Goal: Task Accomplishment & Management: Use online tool/utility

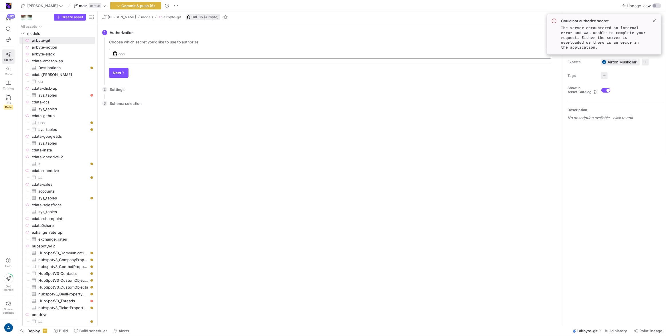
click at [130, 53] on input "aaa" at bounding box center [332, 53] width 429 height 5
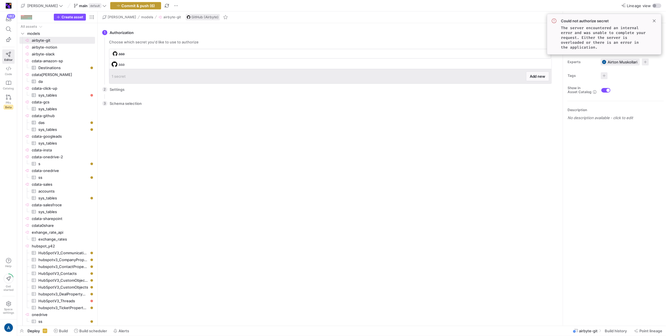
click at [130, 8] on span "button" at bounding box center [135, 5] width 50 height 7
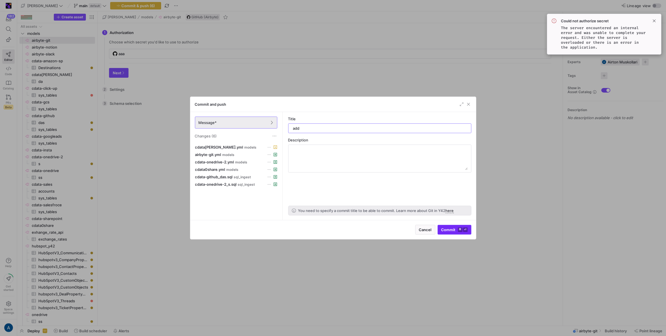
type input "add"
click at [440, 225] on span "submit" at bounding box center [454, 229] width 33 height 9
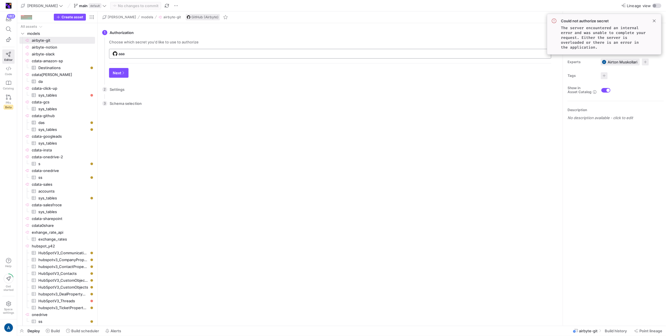
click at [127, 57] on div "aaa" at bounding box center [332, 53] width 429 height 9
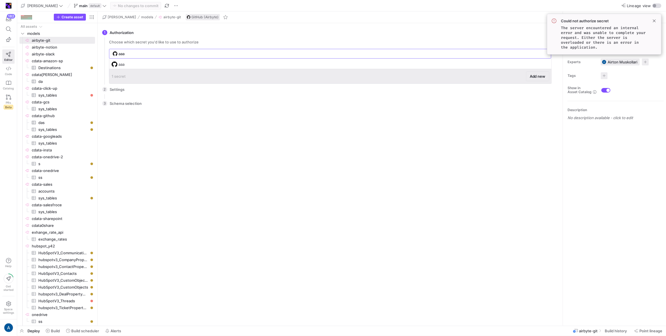
click at [532, 78] on span "Add new" at bounding box center [537, 76] width 16 height 5
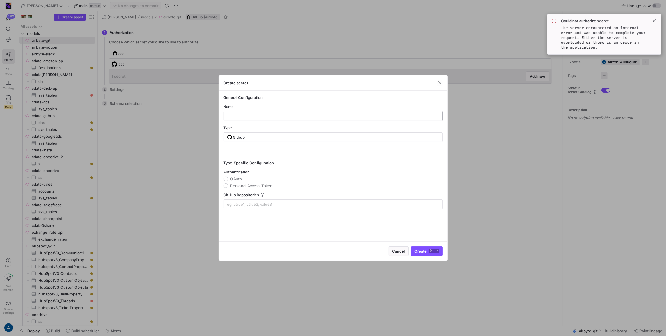
click at [261, 111] on div at bounding box center [332, 116] width 219 height 10
click at [261, 116] on input "text" at bounding box center [332, 116] width 209 height 5
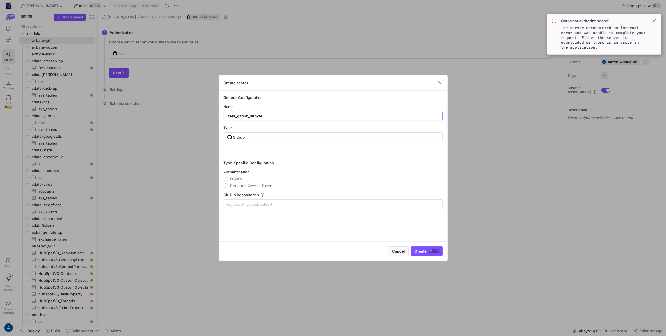
type input "test_github_airbyte"
click at [231, 174] on span "Authentication" at bounding box center [236, 172] width 26 height 5
click at [234, 179] on span "OAuth" at bounding box center [236, 179] width 12 height 5
click at [228, 179] on input "OAuth" at bounding box center [225, 179] width 5 height 5
radio input "true"
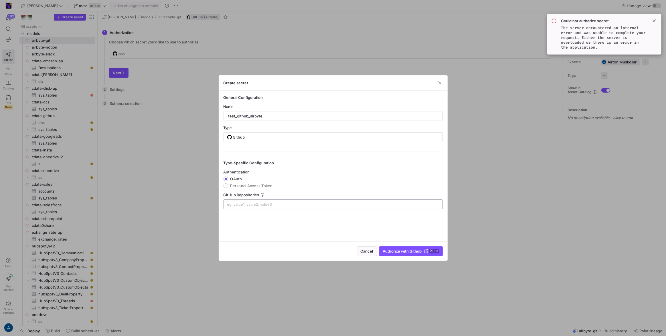
click at [269, 205] on input at bounding box center [333, 204] width 212 height 5
paste input "airbytehq/airbyte"
click at [242, 205] on input "airbytehq/airbyte" at bounding box center [333, 204] width 212 height 5
click at [252, 205] on input "goes-funky/airbyte" at bounding box center [333, 204] width 212 height 5
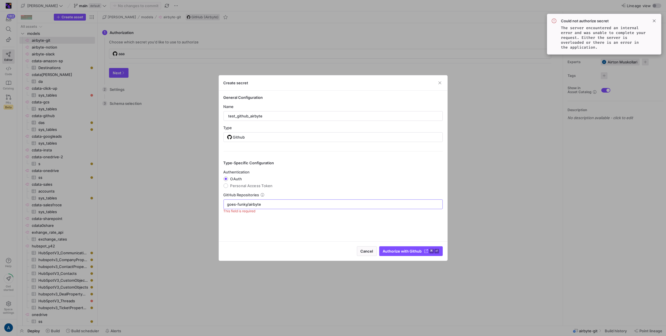
click at [252, 205] on input "goes-funky/airbyte" at bounding box center [333, 204] width 212 height 5
type input "goes-funky/cdata-service"
click at [273, 207] on div at bounding box center [333, 204] width 212 height 9
click at [294, 203] on input at bounding box center [361, 204] width 156 height 7
click at [267, 204] on span "goes-funky/cdata-service" at bounding box center [251, 205] width 47 height 6
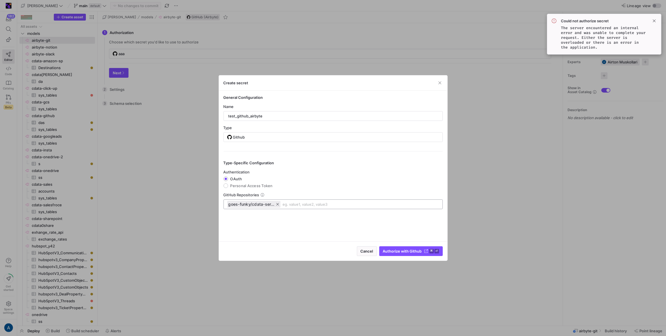
click at [255, 204] on span "goes-funky/cdata-service" at bounding box center [251, 205] width 47 height 6
click at [390, 252] on span "Authorize with Github" at bounding box center [402, 251] width 39 height 5
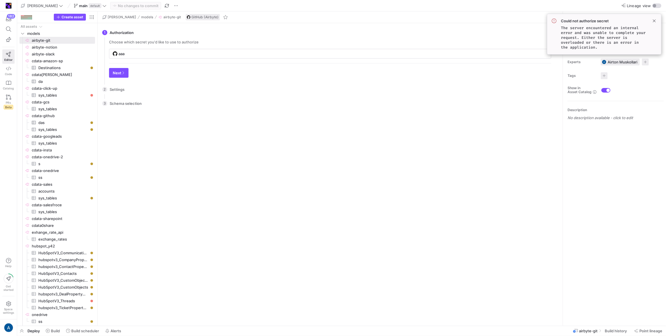
type input "test_github_airbyte"
click at [128, 77] on span "button" at bounding box center [118, 72] width 19 height 9
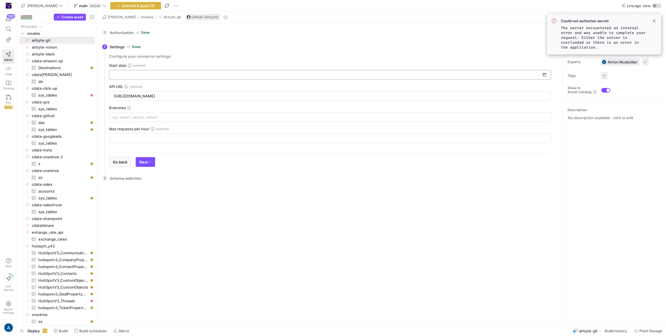
click at [128, 76] on input at bounding box center [327, 75] width 428 height 5
drag, startPoint x: 153, startPoint y: 109, endPoint x: 179, endPoint y: 89, distance: 32.8
click at [179, 89] on mat-calendar "OCT 2025 OCT 2025 Sunday S Monday M Tuesday T Wednesday W Thursday T Friday F S…" at bounding box center [151, 130] width 85 height 101
click at [154, 107] on button "1" at bounding box center [151, 112] width 11 height 11
type input "[DATE]"
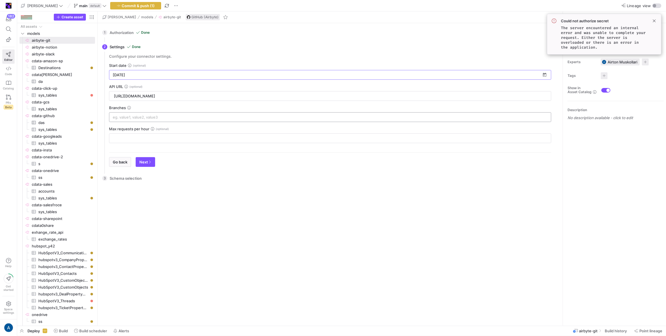
click at [158, 116] on input at bounding box center [330, 117] width 434 height 5
click at [153, 163] on span "button" at bounding box center [145, 162] width 19 height 9
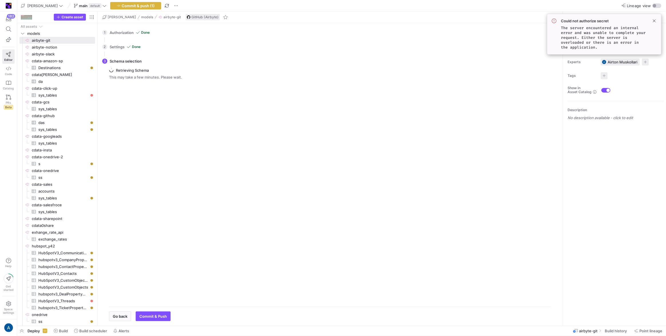
click at [658, 21] on div "Could not authorize secret The server encountered an internal error and was una…" at bounding box center [604, 34] width 114 height 41
click at [655, 21] on span at bounding box center [653, 20] width 7 height 7
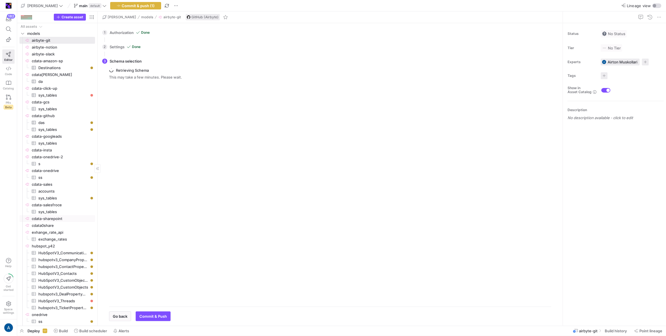
click at [64, 218] on span "cdata-sharepoint​​​​​​​​" at bounding box center [63, 219] width 62 height 7
click at [61, 226] on span "cdata0share​​​​​​​​" at bounding box center [63, 226] width 62 height 7
type input "sjarepoint"
click at [148, 53] on div "sjarepoint" at bounding box center [150, 49] width 76 height 9
click at [181, 74] on span "Add new" at bounding box center [177, 72] width 16 height 5
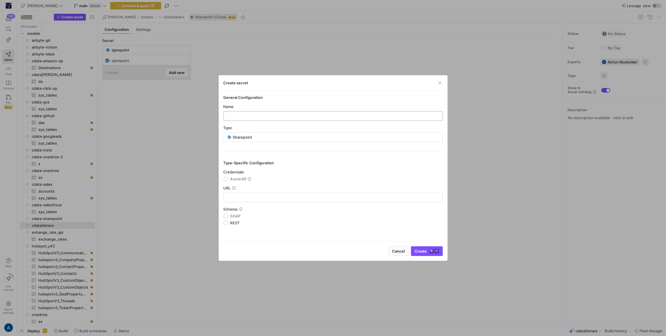
click at [265, 114] on input "text" at bounding box center [332, 116] width 209 height 5
type input "someurkl"
click at [235, 182] on y42-json-schema-form-fields "Credentials AzureAD URL Schema SOAP REST" at bounding box center [332, 197] width 219 height 55
click at [236, 180] on span "AzureAD" at bounding box center [238, 179] width 16 height 5
click at [228, 180] on input "AzureAD" at bounding box center [225, 179] width 5 height 5
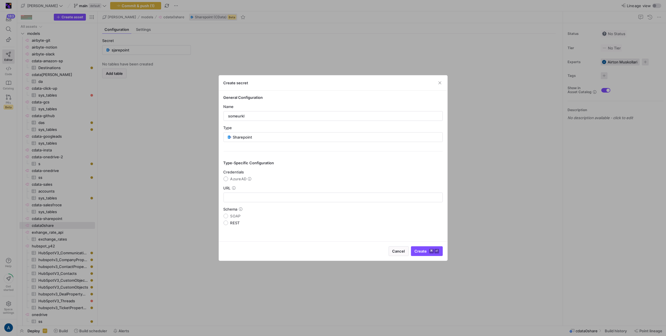
radio input "true"
click at [241, 201] on div at bounding box center [332, 197] width 209 height 9
type input "someur.com"
click at [402, 254] on button "Authorize with Sharepoint ⌘ ⏎" at bounding box center [407, 252] width 71 height 10
type input "someurkl"
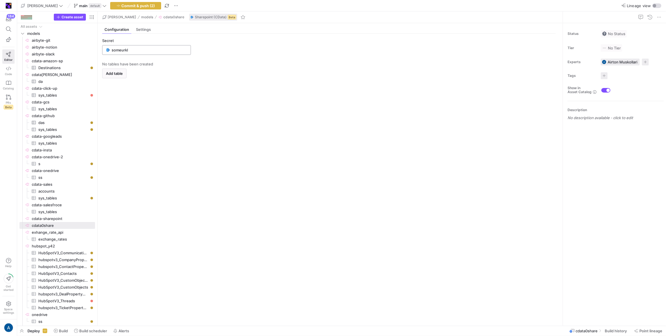
click at [135, 51] on input "someurkl" at bounding box center [150, 50] width 76 height 5
click at [171, 76] on span at bounding box center [176, 72] width 23 height 9
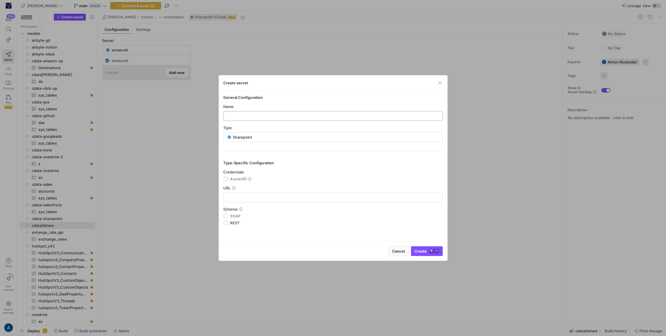
click at [258, 114] on input "text" at bounding box center [332, 116] width 209 height 5
type input "safasf"
click at [240, 180] on span "AzureAD" at bounding box center [238, 179] width 16 height 5
click at [228, 180] on input "AzureAD" at bounding box center [225, 179] width 5 height 5
radio input "true"
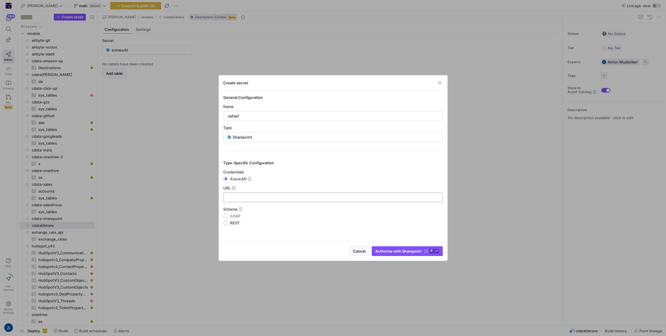
click at [261, 194] on div at bounding box center [332, 197] width 209 height 9
paste input "https://contoso.sharepoint.com"
type input "https://contoso.sharepoint.com"
click at [388, 248] on span "submit" at bounding box center [407, 251] width 70 height 9
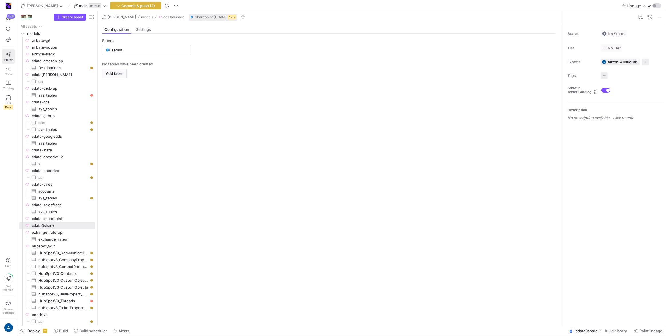
click at [154, 136] on y42-empty-state "No tables have been created Add table" at bounding box center [328, 192] width 453 height 260
click at [52, 154] on span "cdata-onedrive-2​​​​​​​​" at bounding box center [63, 157] width 62 height 7
type input "sadsafsafsa"
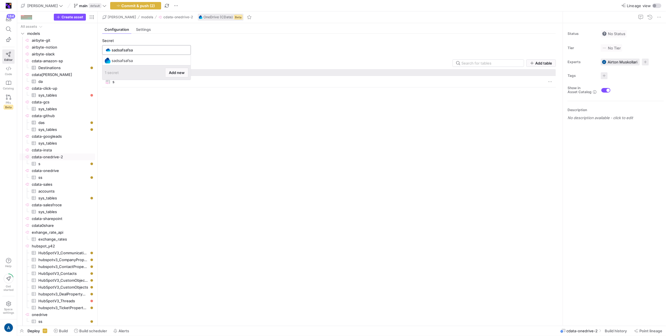
click at [134, 50] on input "sadsafsafsa" at bounding box center [150, 50] width 76 height 5
click at [176, 70] on span at bounding box center [176, 72] width 23 height 9
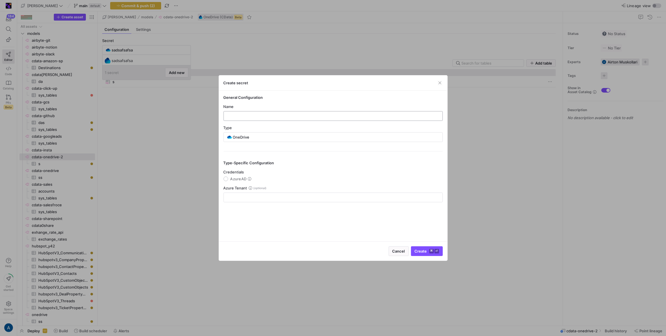
click at [295, 114] on input "text" at bounding box center [332, 116] width 209 height 5
type input "sadsad"
click at [234, 178] on span "AzureAD" at bounding box center [238, 179] width 16 height 5
click at [228, 178] on input "AzureAD" at bounding box center [225, 179] width 5 height 5
radio input "true"
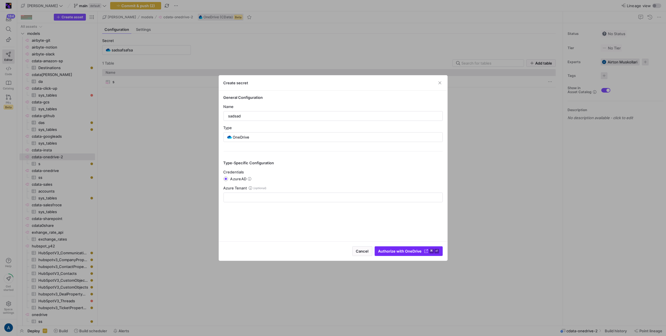
click at [421, 251] on span "Authorize with OneDrive" at bounding box center [399, 251] width 43 height 5
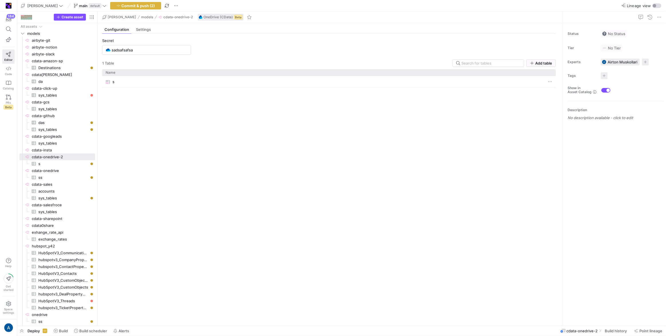
type input "sadsad"
click at [48, 41] on span "airbyte-git​​​​​​​​" at bounding box center [63, 40] width 62 height 7
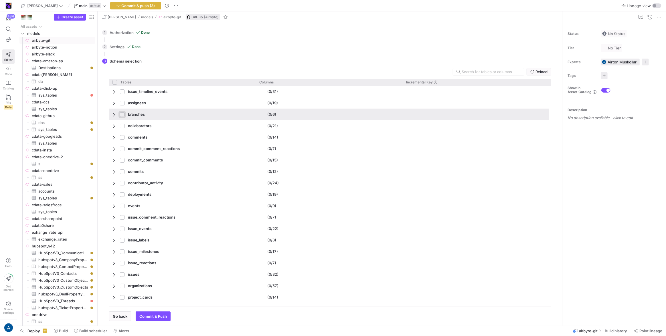
click at [120, 114] on input "Press Space to toggle row selection (unchecked)" at bounding box center [122, 114] width 5 height 5
checkbox input "true"
checkbox input "false"
checkbox input "true"
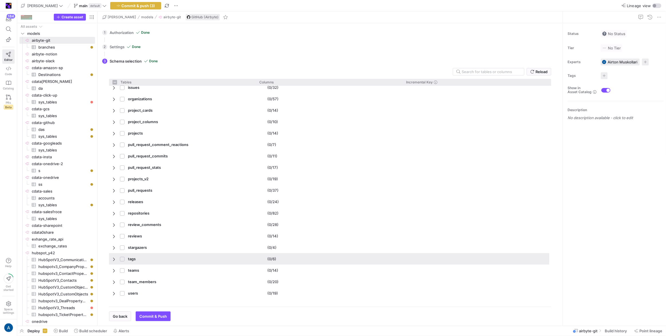
scroll to position [229, 0]
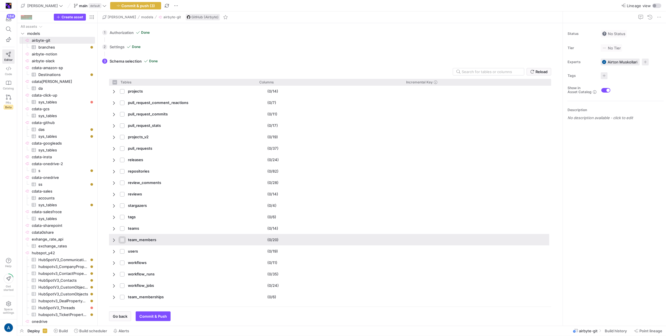
click at [123, 238] on input "Press Space to toggle row selection (unchecked)" at bounding box center [122, 240] width 5 height 5
checkbox input "true"
checkbox input "false"
checkbox input "true"
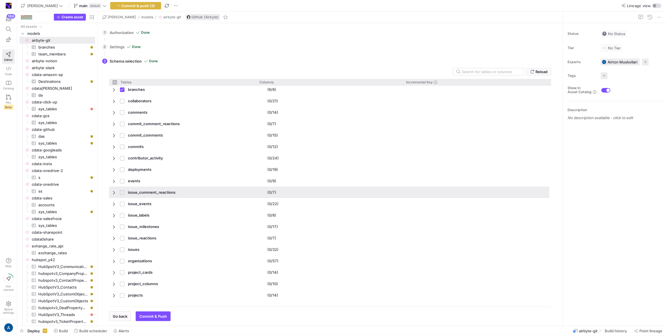
scroll to position [25, 0]
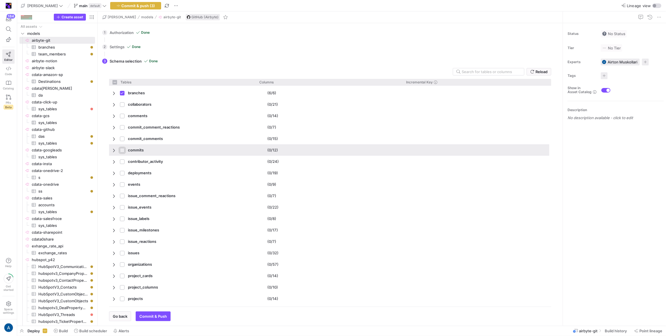
click at [121, 149] on input "Press Space to toggle row selection (unchecked)" at bounding box center [122, 150] width 5 height 5
checkbox input "true"
checkbox input "false"
checkbox input "true"
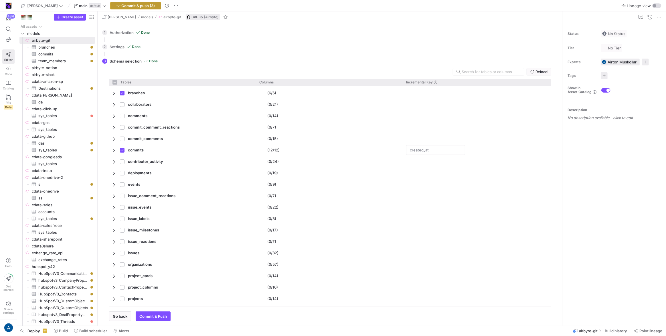
click at [127, 8] on span "button" at bounding box center [135, 5] width 50 height 7
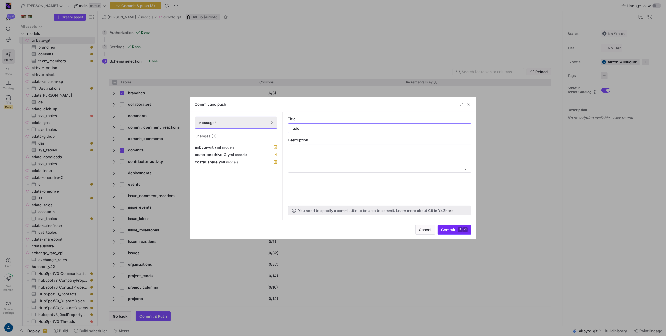
type input "add"
click at [452, 230] on span "Commit ⌘ ⏎" at bounding box center [454, 230] width 26 height 5
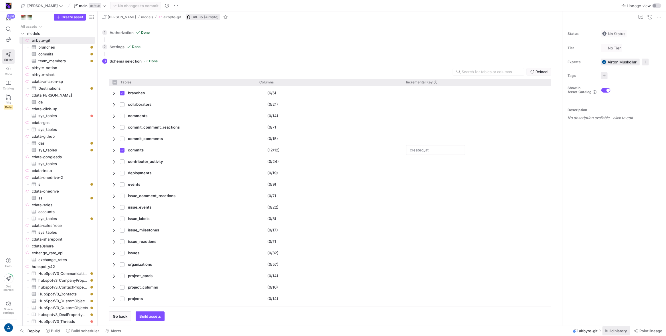
click at [625, 329] on span "Build history" at bounding box center [615, 331] width 22 height 5
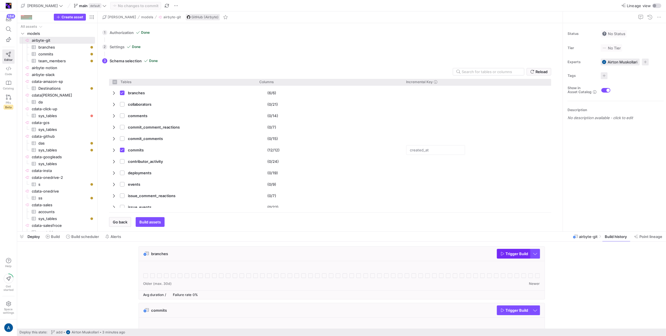
click at [521, 251] on span "button" at bounding box center [513, 253] width 33 height 9
click at [516, 313] on span "Trigger Build" at bounding box center [516, 310] width 23 height 5
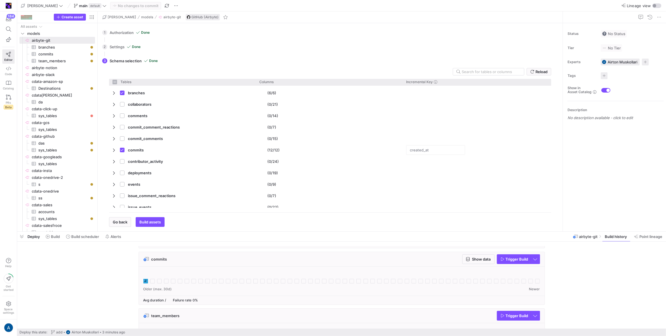
scroll to position [53, 0]
click at [515, 310] on span "button" at bounding box center [513, 313] width 33 height 9
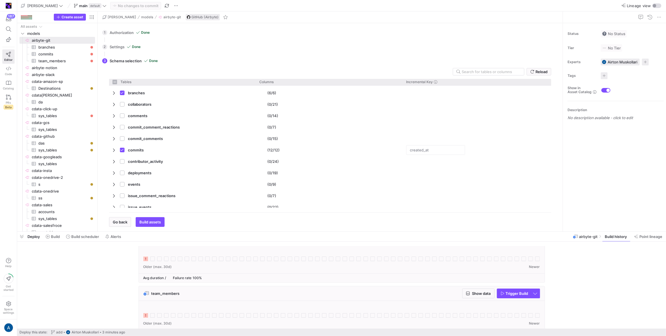
scroll to position [70, 0]
click at [145, 260] on icon at bounding box center [145, 262] width 5 height 5
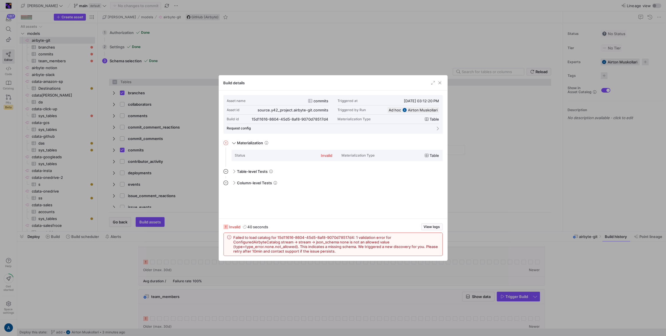
scroll to position [51, 0]
click at [333, 217] on div "Asset name commits Triggered at 10/14/25, 03:12:20 PM Asset id source.y42_proje…" at bounding box center [333, 155] width 228 height 128
click at [458, 192] on div at bounding box center [333, 168] width 666 height 336
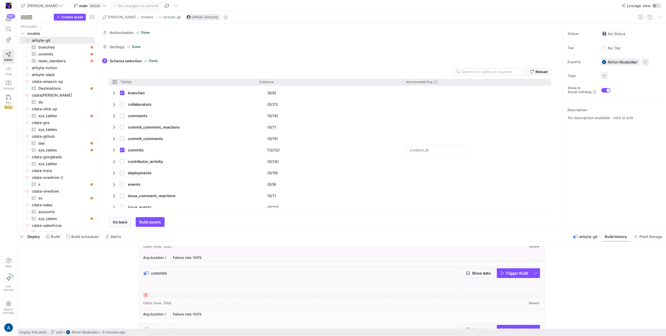
scroll to position [0, 0]
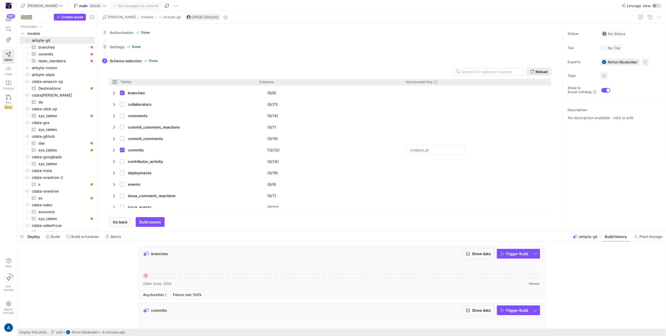
click at [546, 75] on span at bounding box center [539, 71] width 24 height 7
click at [514, 255] on span "Trigger Build" at bounding box center [516, 254] width 23 height 5
click at [147, 275] on icon at bounding box center [145, 276] width 5 height 5
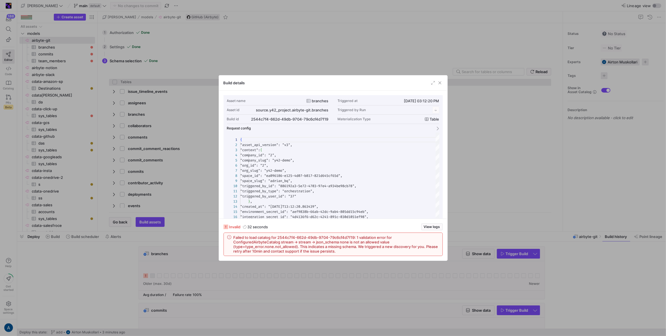
scroll to position [51, 0]
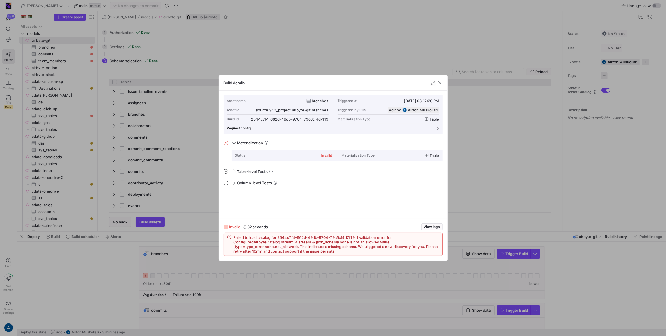
click at [286, 236] on span "Failed to load catalog for 2544c7f4-662d-49db-9704-79c6cf4d7f19: 1 validation e…" at bounding box center [335, 244] width 205 height 18
click at [279, 119] on div "2544c7f4-662d-49db-9704-79c6cf4d7f19" at bounding box center [286, 119] width 70 height 5
click at [325, 117] on span "button" at bounding box center [326, 119] width 6 height 6
click at [469, 169] on div at bounding box center [333, 168] width 666 height 336
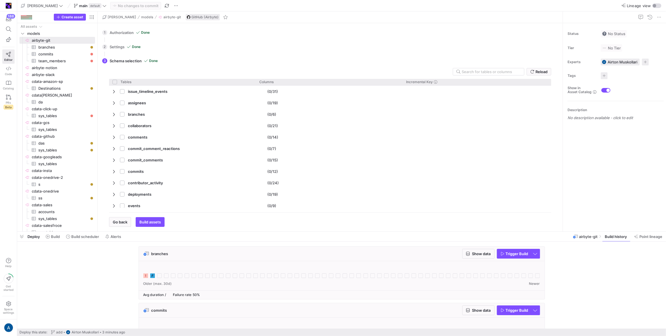
click at [150, 278] on icon at bounding box center [152, 276] width 5 height 5
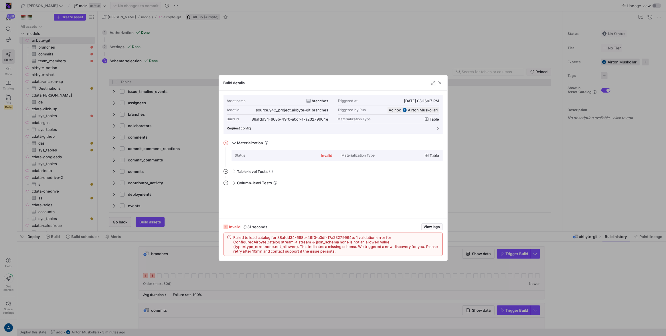
click at [416, 223] on div "invalid 31 seconds View logs Failed to load catalog for 88afdd34-668b-49f0-a0df…" at bounding box center [333, 240] width 228 height 42
click at [426, 226] on span "View logs" at bounding box center [432, 227] width 16 height 4
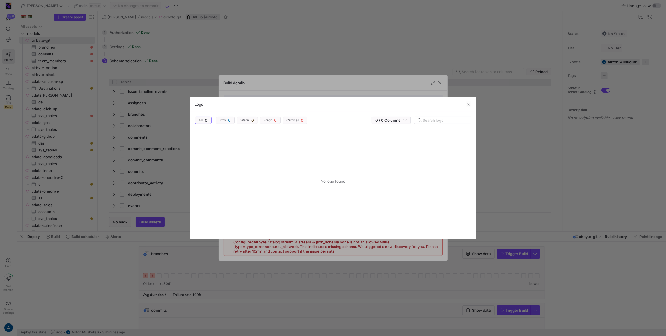
click at [509, 178] on div at bounding box center [333, 168] width 666 height 336
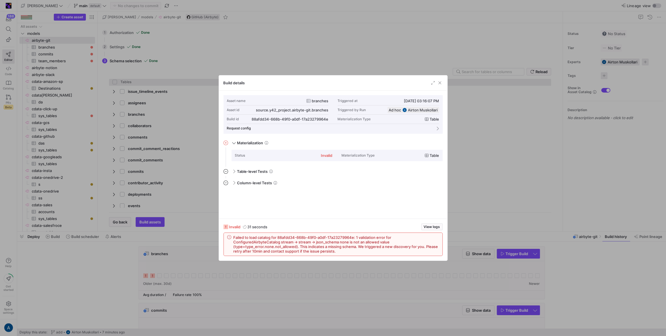
click at [256, 267] on div at bounding box center [333, 168] width 666 height 336
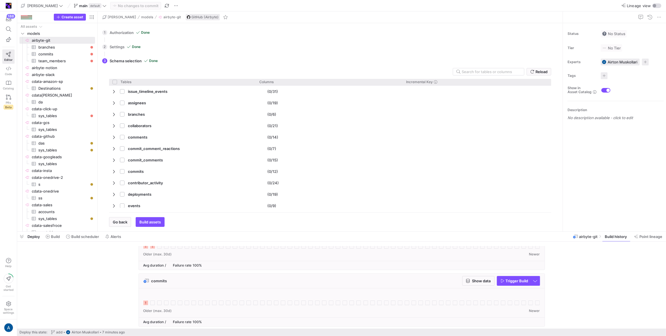
scroll to position [0, 0]
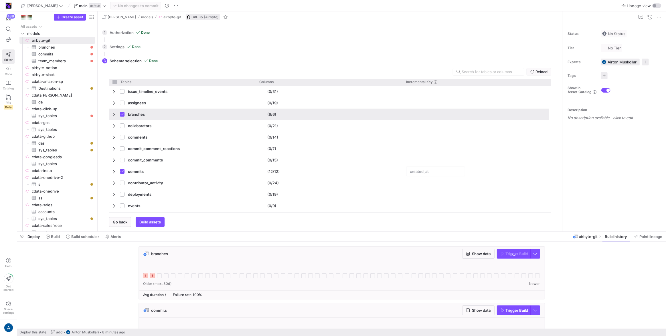
checkbox input "false"
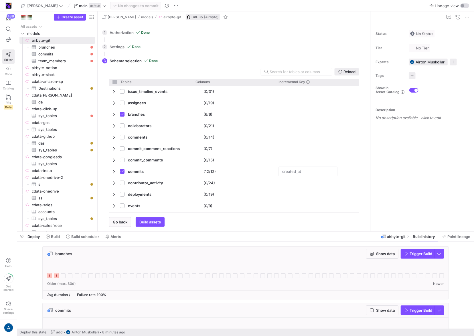
click at [347, 70] on span "Reload" at bounding box center [349, 72] width 12 height 5
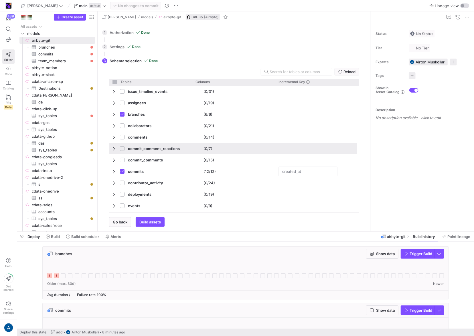
checkbox input "false"
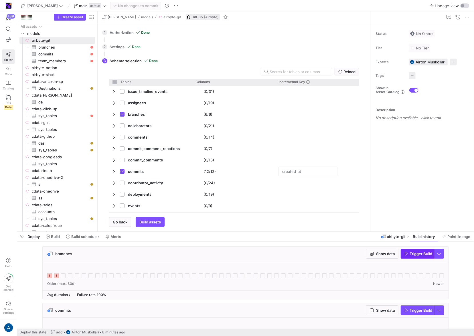
click at [417, 253] on span "Trigger Build" at bounding box center [420, 254] width 23 height 5
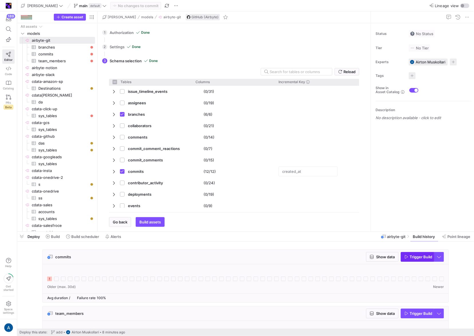
click at [419, 260] on span "button" at bounding box center [417, 257] width 33 height 9
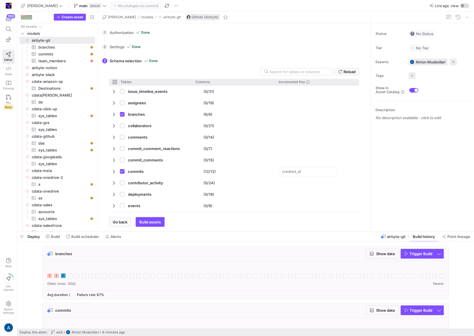
click at [66, 277] on div at bounding box center [245, 273] width 396 height 14
click at [65, 277] on icon at bounding box center [63, 276] width 5 height 5
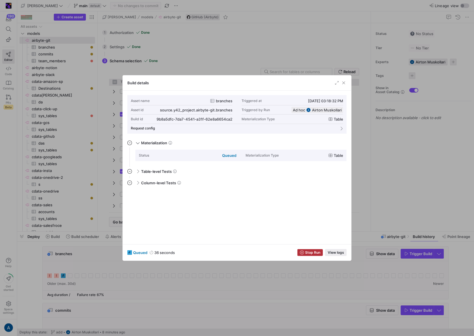
click at [337, 254] on span "View logs" at bounding box center [336, 253] width 16 height 4
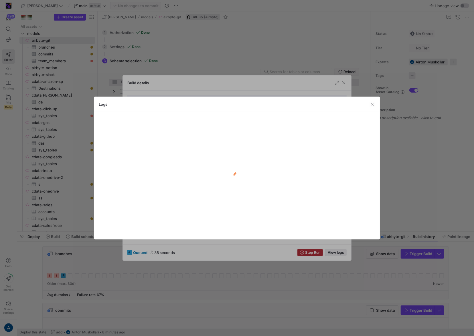
scroll to position [51, 0]
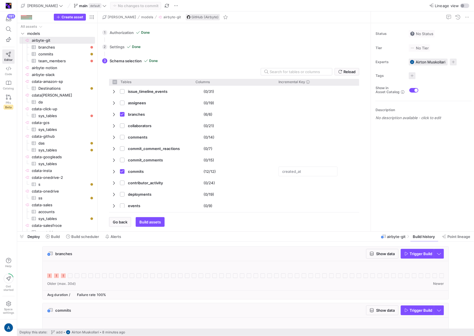
click at [63, 277] on icon at bounding box center [63, 276] width 5 height 5
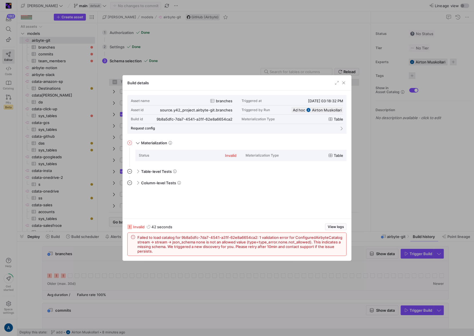
click at [374, 203] on div at bounding box center [237, 168] width 474 height 336
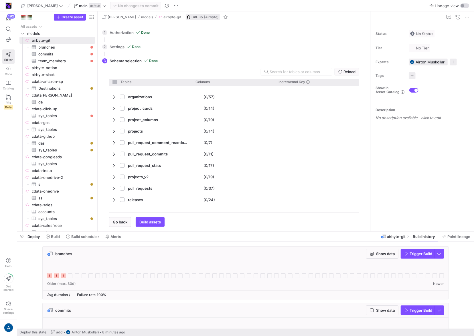
scroll to position [323, 0]
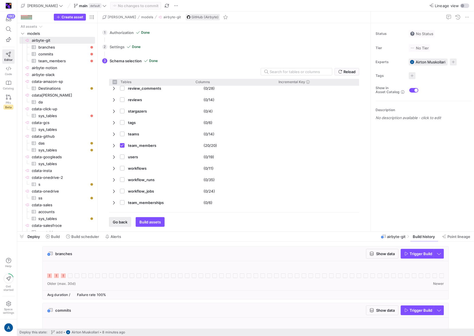
click at [112, 225] on span "button" at bounding box center [119, 222] width 21 height 9
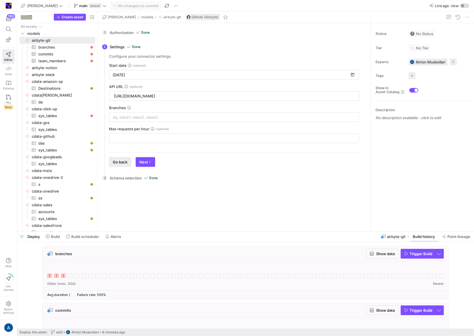
click at [121, 160] on span "Go back" at bounding box center [120, 162] width 15 height 5
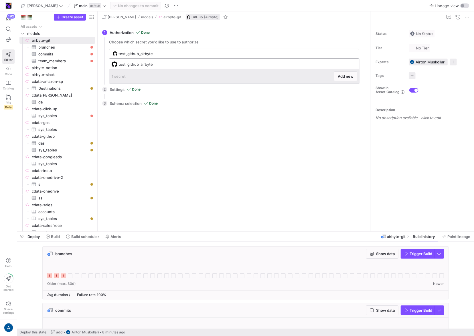
click at [144, 55] on input "test_github_airbyte" at bounding box center [236, 53] width 237 height 5
click at [342, 79] on span at bounding box center [345, 76] width 23 height 9
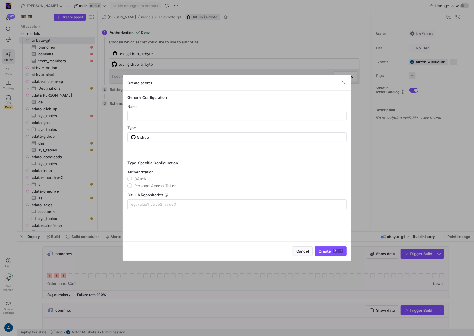
click at [159, 104] on div "Name" at bounding box center [236, 106] width 219 height 5
click at [158, 110] on div "Name" at bounding box center [236, 112] width 219 height 17
click at [158, 115] on input "text" at bounding box center [236, 116] width 209 height 5
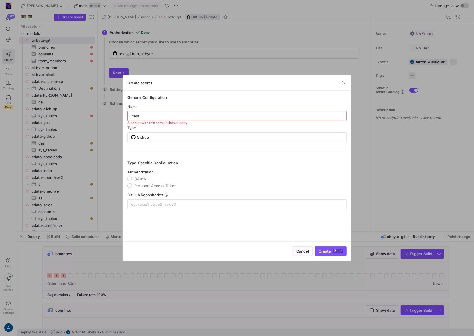
click at [131, 182] on mat-radio-group "Authentication OAuth Personal Access Token" at bounding box center [236, 179] width 219 height 18
click at [154, 116] on input "test" at bounding box center [236, 116] width 209 height 5
type input "testimi"
click at [135, 178] on span "OAuth" at bounding box center [140, 179] width 12 height 5
click at [132, 178] on input "OAuth" at bounding box center [129, 179] width 5 height 5
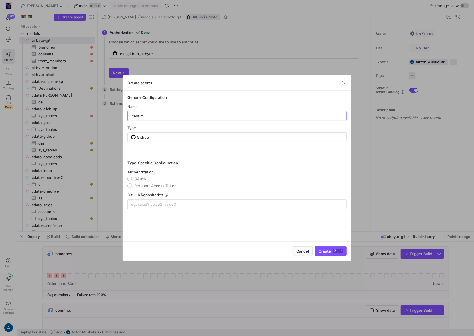
radio input "true"
click at [133, 205] on input at bounding box center [237, 204] width 212 height 5
click at [182, 200] on div at bounding box center [237, 204] width 212 height 9
paste input "airbytehq/*"
type input "goes-funky/*"
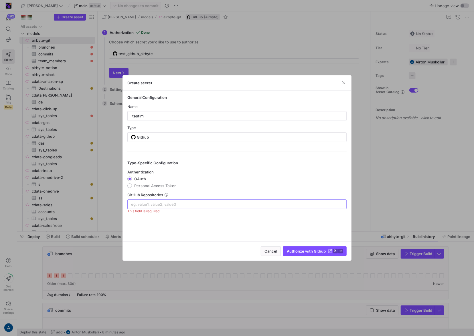
click at [190, 211] on div "General Configuration Name testimi Type Github Type-Specific Configuration Auth…" at bounding box center [237, 166] width 228 height 151
click at [305, 252] on span "Authorize with Github" at bounding box center [306, 251] width 39 height 5
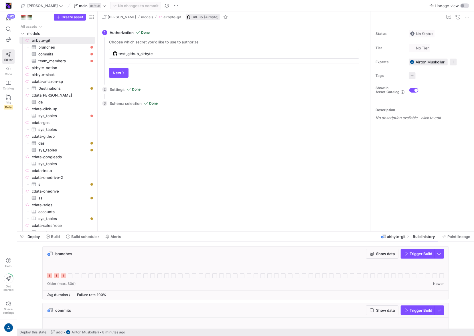
type input "testimi"
click at [165, 138] on div "Reload Tables Drag here to set column labels Tables Columns to" at bounding box center [233, 168] width 259 height 117
click at [126, 82] on div "Choose which secret you'd like to use to authorize testimi Next" at bounding box center [233, 61] width 259 height 43
click at [123, 75] on span "Next" at bounding box center [119, 73] width 12 height 5
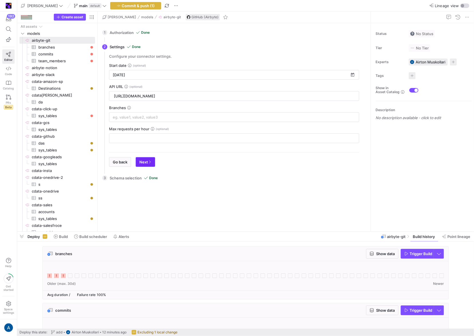
click at [144, 158] on span "button" at bounding box center [145, 162] width 19 height 9
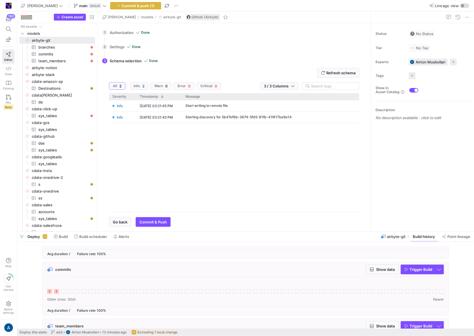
scroll to position [0, 0]
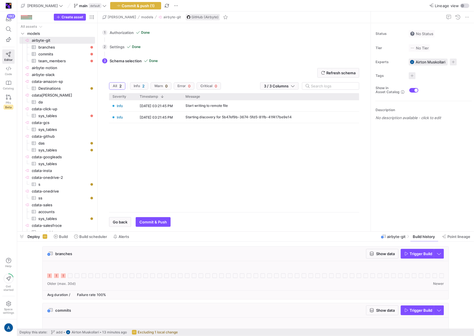
click at [127, 221] on span "Go back" at bounding box center [120, 222] width 15 height 5
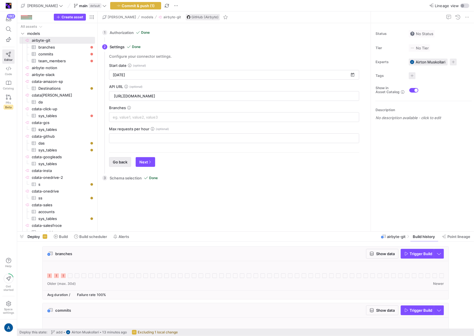
drag, startPoint x: 120, startPoint y: 168, endPoint x: 120, endPoint y: 164, distance: 4.1
click at [120, 168] on div "Configure your connector settings. Start date 10/1/2025 API URL https://api.git…" at bounding box center [233, 113] width 259 height 118
drag, startPoint x: 120, startPoint y: 164, endPoint x: 125, endPoint y: 165, distance: 4.4
click at [120, 164] on span "Go back" at bounding box center [120, 162] width 15 height 5
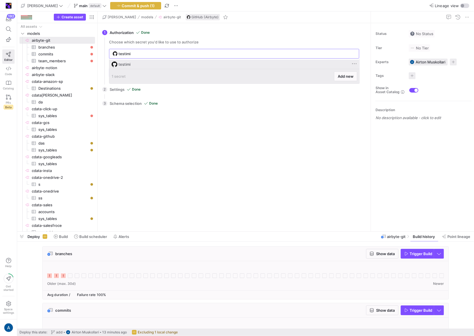
drag, startPoint x: 150, startPoint y: 53, endPoint x: 162, endPoint y: 68, distance: 19.7
click at [150, 53] on input "testimi" at bounding box center [236, 53] width 237 height 5
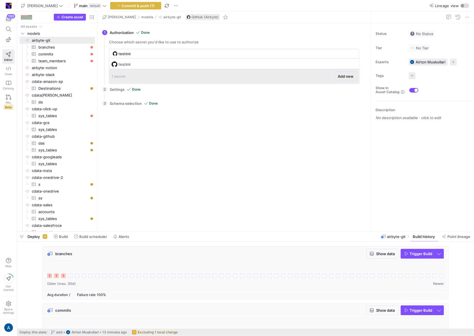
click at [343, 79] on span at bounding box center [345, 76] width 23 height 9
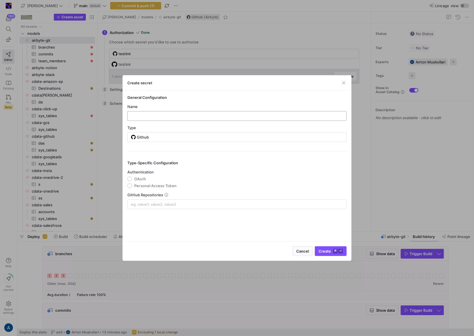
click at [216, 111] on div at bounding box center [236, 116] width 219 height 10
type input "gith"
click at [135, 177] on span "OAuth" at bounding box center [140, 179] width 12 height 5
click at [132, 177] on input "OAuth" at bounding box center [129, 179] width 5 height 5
radio input "true"
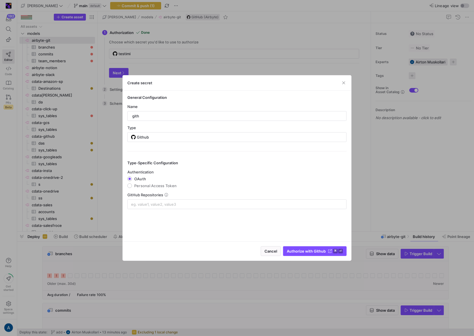
click at [168, 211] on div "General Configuration Name gith Type Github Type-Specific Configuration Authent…" at bounding box center [237, 166] width 228 height 151
click at [168, 205] on input at bounding box center [237, 204] width 212 height 5
type input "goes-funky/"
click at [154, 203] on icon "button" at bounding box center [154, 205] width 4 height 4
click at [155, 203] on input at bounding box center [237, 204] width 212 height 5
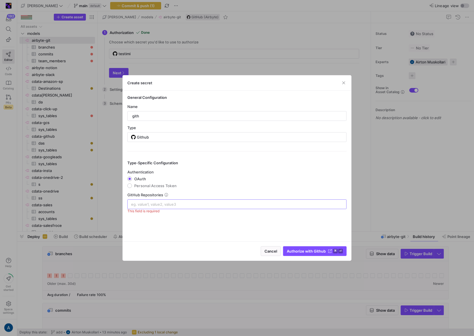
paste input "goes-funky/integrations"
type input "goes-funky/integrations"
click at [252, 220] on div "General Configuration Name gith Type Github Type-Specific Configuration Authent…" at bounding box center [237, 166] width 228 height 151
click at [305, 248] on span "submit" at bounding box center [314, 251] width 63 height 9
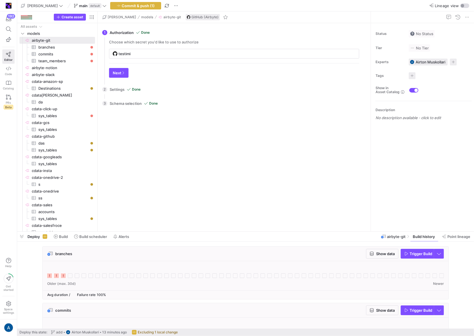
type input "gith"
click at [201, 138] on div "Refresh schema All 2 Info 2 Warn 0 Error 0 Critical 0 3 / 3 Columns Drag here t…" at bounding box center [233, 168] width 259 height 117
click at [117, 76] on span "button" at bounding box center [118, 72] width 19 height 9
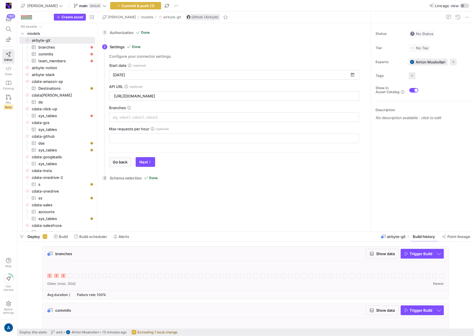
click at [126, 86] on icon at bounding box center [125, 86] width 3 height 3
click at [144, 112] on div at bounding box center [234, 117] width 250 height 10
click at [149, 164] on span "button" at bounding box center [145, 162] width 19 height 9
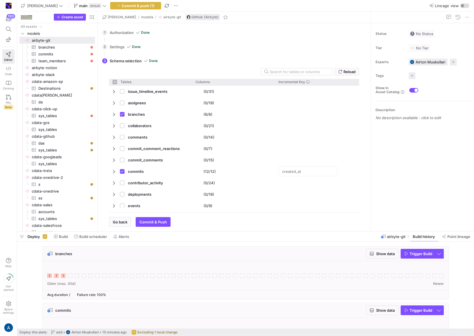
checkbox input "false"
click at [129, 8] on span "Commit & push (1)" at bounding box center [138, 5] width 33 height 5
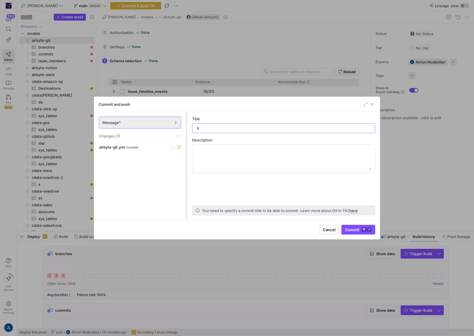
type input "ll"
click at [366, 229] on y42-keyboard-shortcut "⌘ ⏎" at bounding box center [367, 230] width 10 height 5
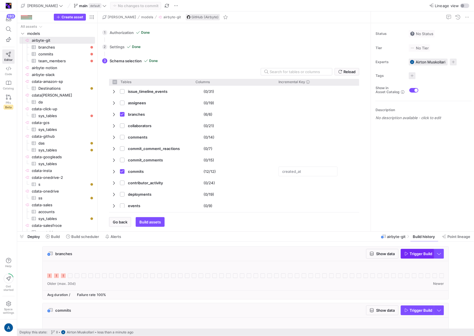
click at [408, 252] on span "Trigger Build" at bounding box center [418, 254] width 28 height 5
checkbox input "false"
click at [68, 275] on div at bounding box center [245, 273] width 396 height 14
click at [70, 275] on icon at bounding box center [70, 276] width 5 height 5
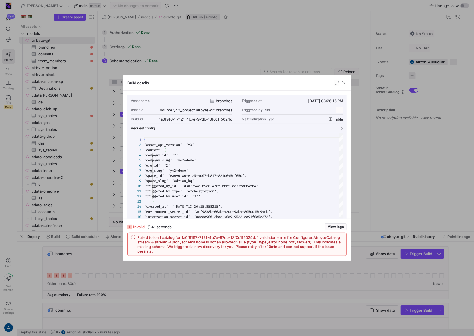
scroll to position [51, 0]
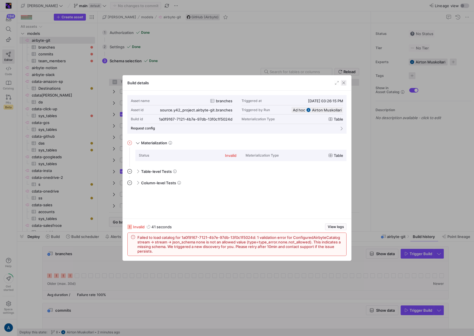
click at [346, 83] on span "button" at bounding box center [344, 83] width 6 height 6
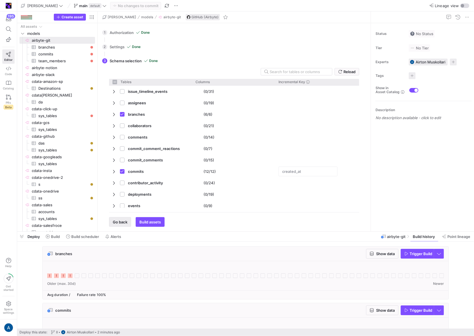
click at [123, 226] on span "button" at bounding box center [119, 222] width 21 height 9
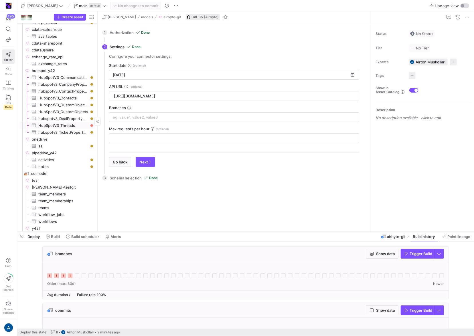
scroll to position [201, 0]
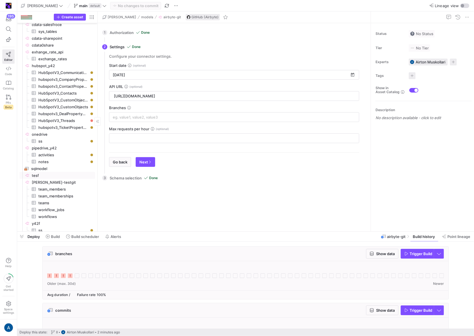
click at [66, 183] on span "[PERSON_NAME]-testgit​​​​​​​​" at bounding box center [63, 182] width 62 height 7
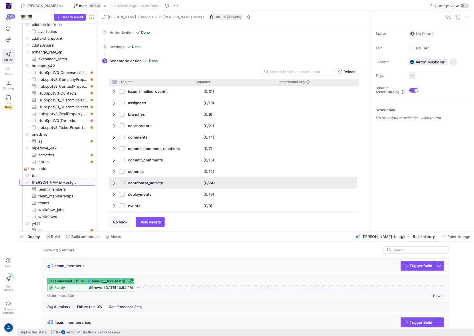
checkbox input "false"
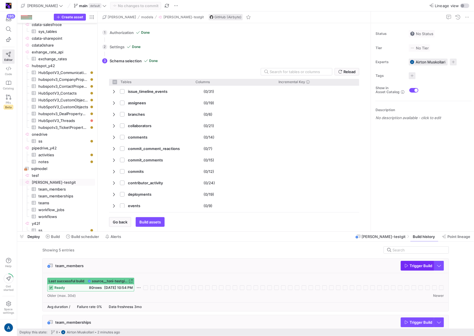
click at [411, 265] on span "Trigger Build" at bounding box center [420, 266] width 23 height 5
click at [105, 288] on span "07/13/25, 10:54 PM" at bounding box center [118, 288] width 29 height 4
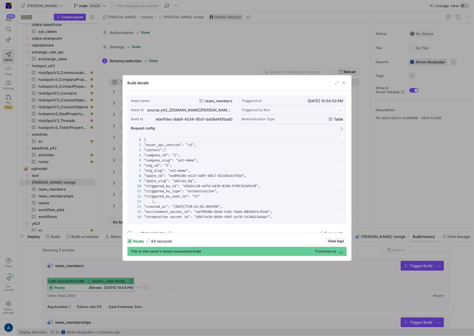
scroll to position [51, 0]
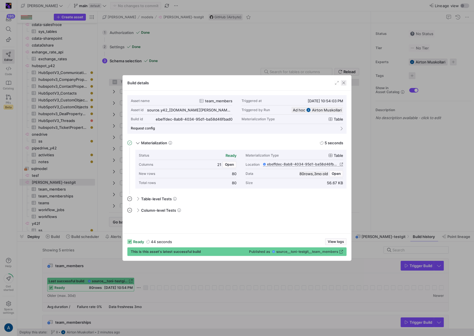
click at [346, 84] on span "button" at bounding box center [344, 83] width 6 height 6
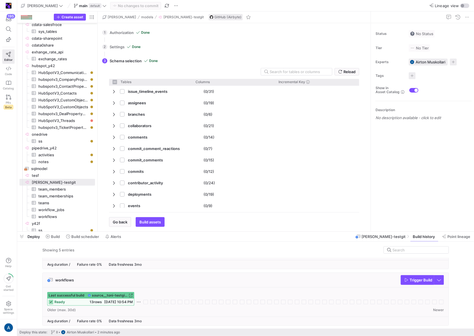
scroll to position [213, 0]
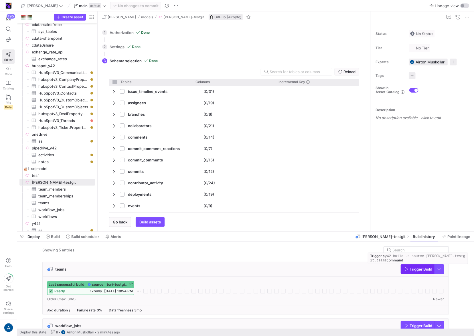
click at [404, 270] on icon "button" at bounding box center [406, 269] width 4 height 4
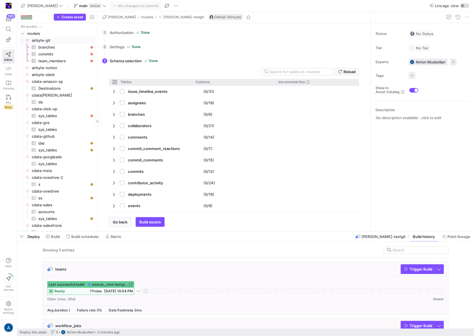
click at [59, 39] on span "airbyte-git​​​​​​​​" at bounding box center [63, 40] width 62 height 7
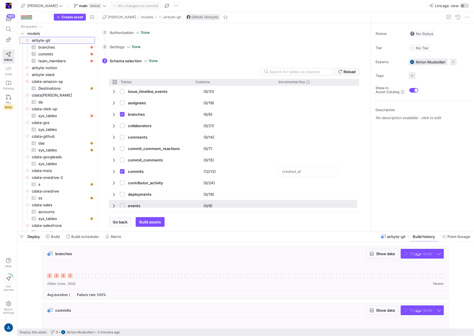
checkbox input "false"
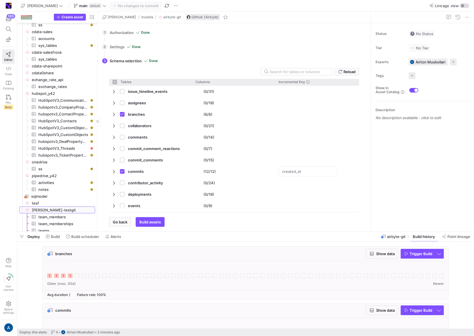
click at [62, 211] on span "[PERSON_NAME]-testgit​​​​​​​​" at bounding box center [63, 210] width 62 height 7
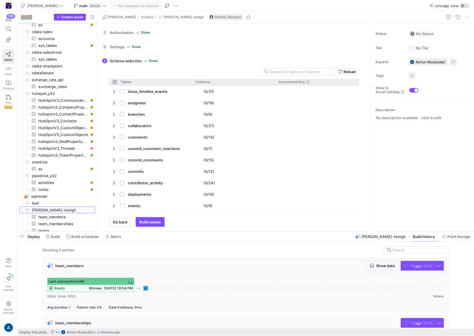
checkbox input "false"
click at [118, 224] on span "Go back" at bounding box center [120, 222] width 15 height 5
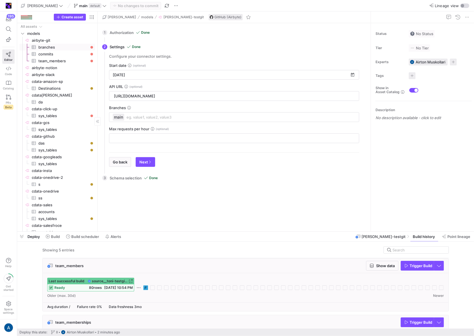
click at [52, 39] on span "airbyte-git​​​​​​​​" at bounding box center [63, 40] width 62 height 7
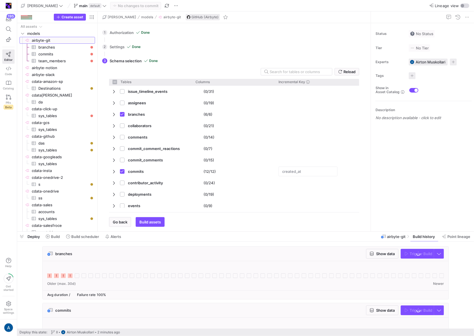
checkbox input "false"
click at [129, 222] on span "button" at bounding box center [119, 222] width 21 height 9
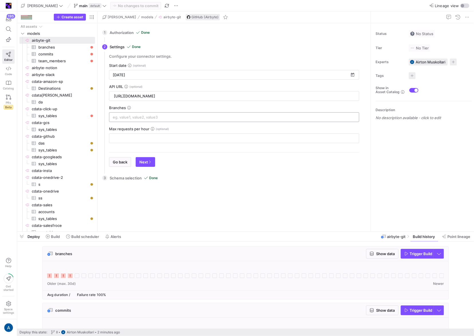
click at [121, 118] on input at bounding box center [234, 117] width 243 height 5
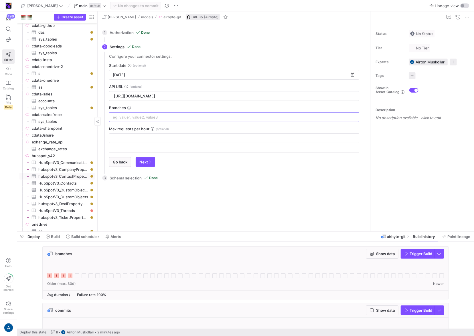
scroll to position [203, 0]
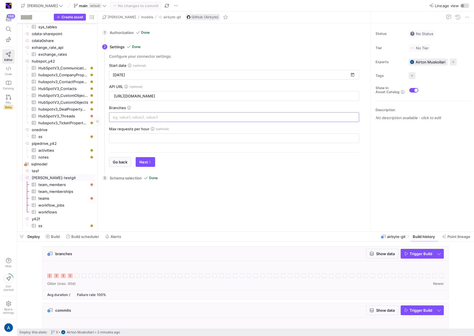
click at [65, 175] on span "[PERSON_NAME]-testgit​​​​​​​​" at bounding box center [63, 178] width 62 height 7
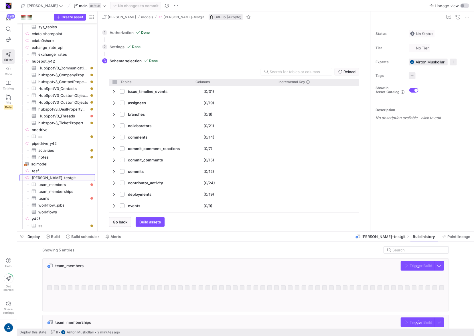
checkbox input "false"
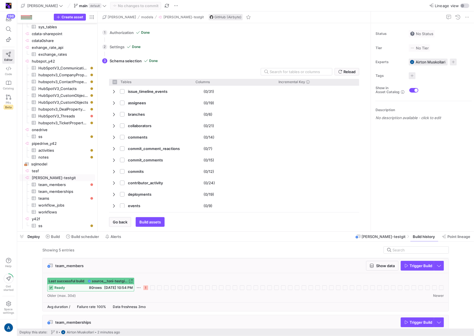
click at [144, 288] on icon at bounding box center [145, 288] width 5 height 5
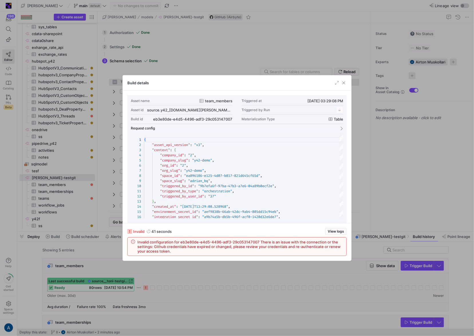
scroll to position [51, 0]
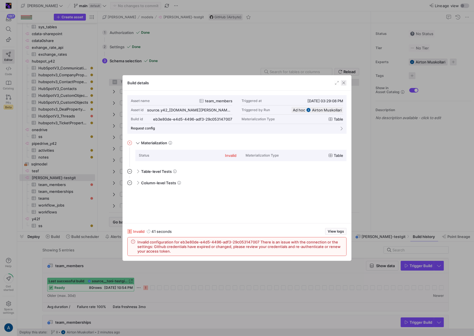
click at [344, 84] on span "button" at bounding box center [344, 83] width 6 height 6
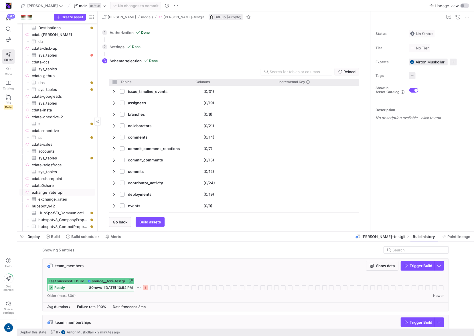
scroll to position [0, 0]
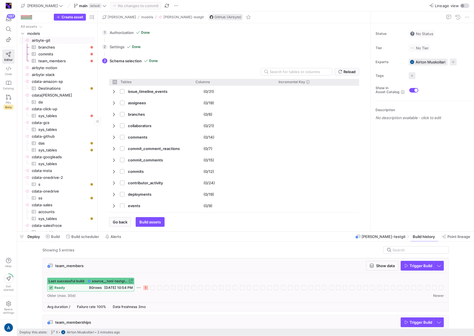
click at [52, 39] on span "airbyte-git​​​​​​​​" at bounding box center [63, 40] width 62 height 7
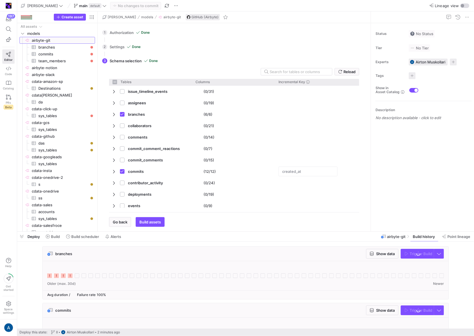
checkbox input "false"
click at [74, 277] on div at bounding box center [245, 273] width 396 height 14
click at [71, 277] on icon at bounding box center [70, 276] width 5 height 5
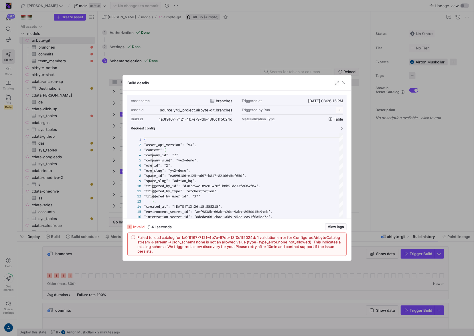
scroll to position [51, 0]
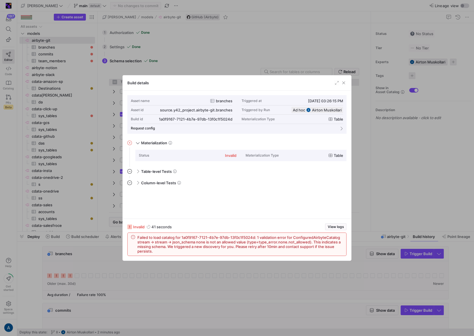
click at [183, 242] on span "Failed to load catalog for 1a0f9167-7121-4b7e-97db-13f0c1f5024d: 1 validation e…" at bounding box center [239, 244] width 205 height 18
drag, startPoint x: 183, startPoint y: 242, endPoint x: 224, endPoint y: 243, distance: 40.6
click at [224, 243] on span "Failed to load catalog for 1a0f9167-7121-4b7e-97db-13f0c1f5024d: 1 validation e…" at bounding box center [239, 244] width 205 height 18
click at [178, 242] on span "Failed to load catalog for 1a0f9167-7121-4b7e-97db-13f0c1f5024d: 1 validation e…" at bounding box center [239, 244] width 205 height 18
drag, startPoint x: 178, startPoint y: 242, endPoint x: 239, endPoint y: 243, distance: 60.7
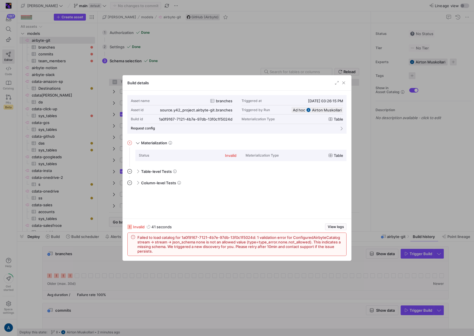
click at [239, 243] on span "Failed to load catalog for 1a0f9167-7121-4b7e-97db-13f0c1f5024d: 1 validation e…" at bounding box center [239, 244] width 205 height 18
click at [94, 137] on div at bounding box center [237, 168] width 474 height 336
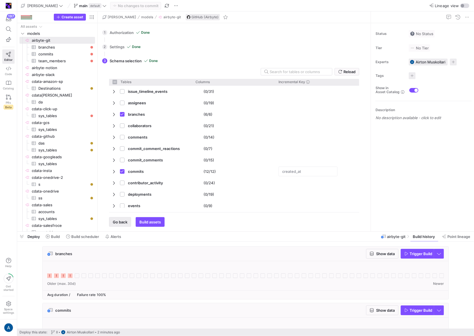
click at [119, 227] on button "Go back" at bounding box center [120, 222] width 22 height 10
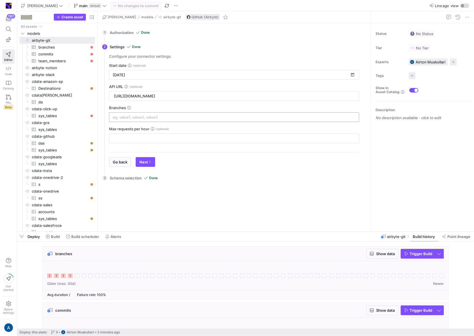
click at [129, 118] on input at bounding box center [234, 117] width 243 height 5
type input "main"
click at [186, 177] on div "3 Schema selection Done Reload Tables Drag here to set column labels Tables Col…" at bounding box center [232, 199] width 261 height 55
click at [148, 163] on icon "button" at bounding box center [149, 161] width 3 height 3
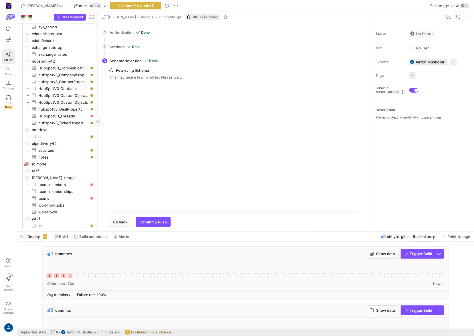
scroll to position [203, 0]
click at [122, 7] on span "Commit & push (1)" at bounding box center [138, 5] width 33 height 5
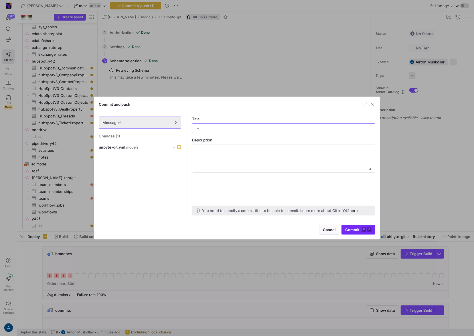
type input "+"
click at [364, 229] on kbd "⌘" at bounding box center [364, 230] width 5 height 5
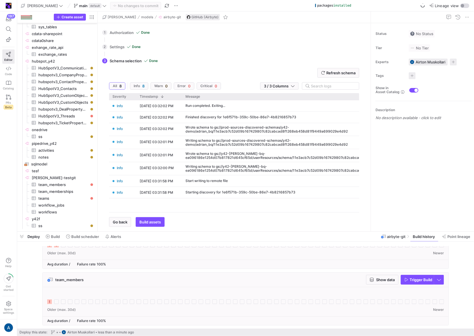
scroll to position [0, 0]
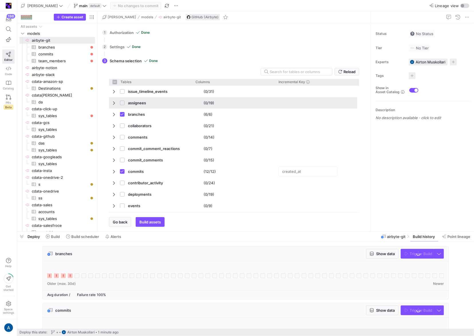
checkbox input "false"
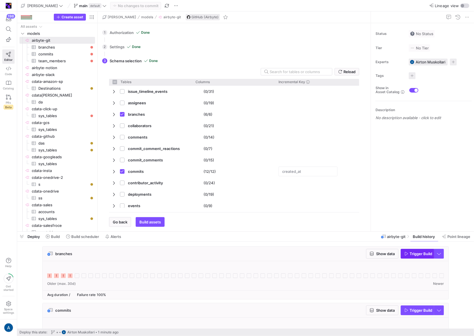
click at [421, 257] on span "button" at bounding box center [417, 253] width 33 height 9
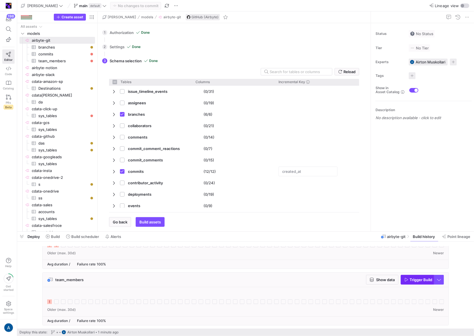
click at [428, 285] on button "Trigger Build" at bounding box center [416, 280] width 33 height 10
click at [57, 303] on icon at bounding box center [56, 302] width 5 height 5
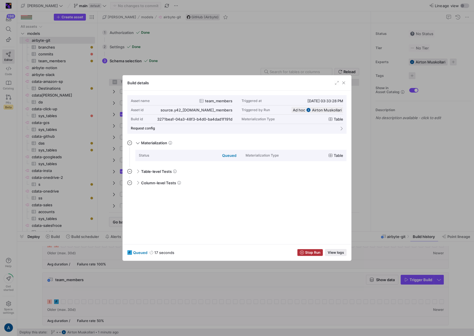
scroll to position [51, 0]
click at [416, 165] on div at bounding box center [237, 168] width 474 height 336
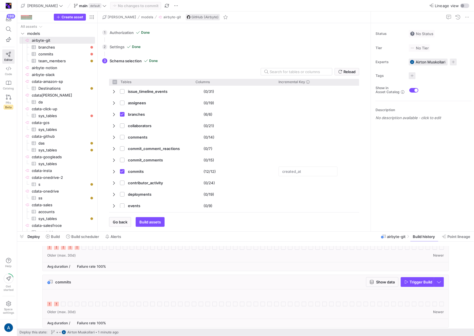
scroll to position [0, 0]
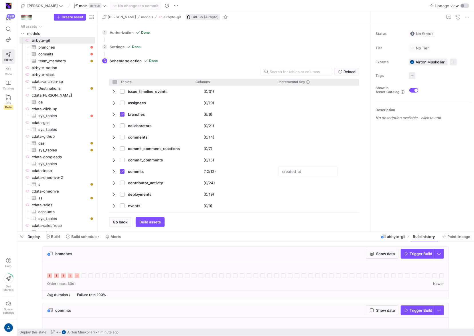
click at [83, 276] on icon at bounding box center [84, 276] width 5 height 5
click at [78, 275] on icon at bounding box center [77, 276] width 5 height 5
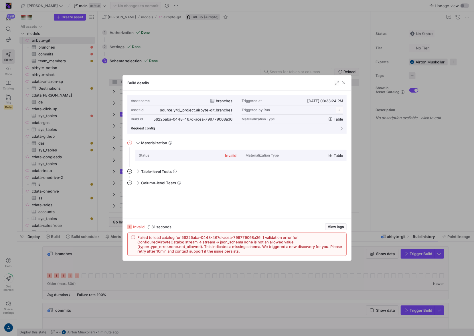
scroll to position [51, 0]
click at [186, 236] on span "Failed to load catalog for 56225aba-0448-467d-acea-799779068a36: 1 validation e…" at bounding box center [239, 244] width 205 height 18
drag, startPoint x: 186, startPoint y: 236, endPoint x: 243, endPoint y: 239, distance: 57.0
click at [243, 239] on span "Failed to load catalog for 56225aba-0448-467d-acea-799779068a36: 1 validation e…" at bounding box center [239, 244] width 205 height 18
copy span "56225aba-0448-467d-acea-799779068a36"
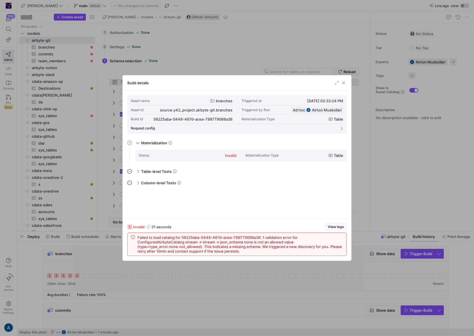
click at [269, 245] on span "Failed to load catalog for 56225aba-0448-467d-acea-799779068a36: 1 validation e…" at bounding box center [239, 244] width 205 height 18
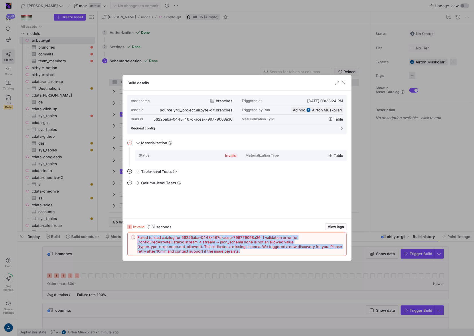
click at [269, 245] on span "Failed to load catalog for 56225aba-0448-467d-acea-799779068a36: 1 validation e…" at bounding box center [239, 244] width 205 height 18
click at [291, 241] on span "Failed to load catalog for 56225aba-0448-467d-acea-799779068a36: 1 validation e…" at bounding box center [239, 244] width 205 height 18
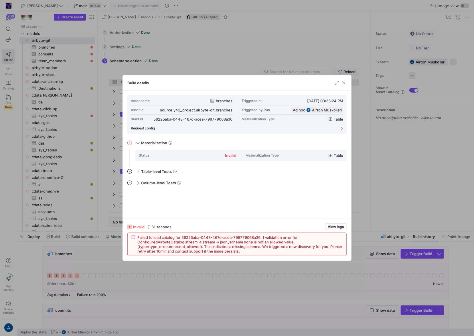
click at [399, 203] on div at bounding box center [237, 168] width 474 height 336
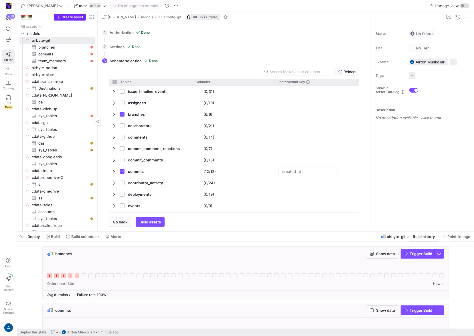
click at [78, 14] on span "button" at bounding box center [69, 17] width 31 height 6
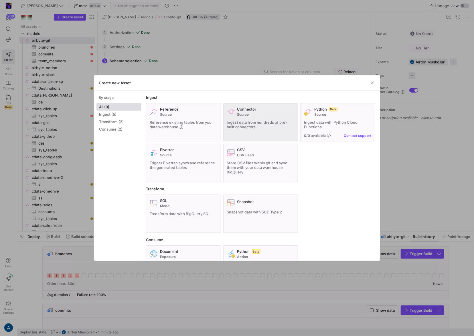
click at [244, 124] on span "Ingest data from hundreds of pre-built connectors" at bounding box center [257, 124] width 60 height 9
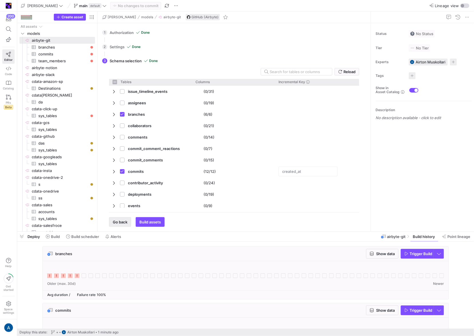
click at [121, 224] on span "Go back" at bounding box center [120, 222] width 15 height 5
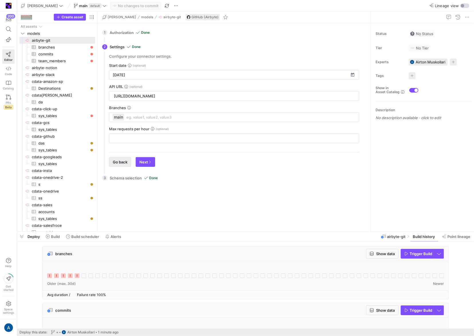
click at [124, 162] on span "Go back" at bounding box center [120, 162] width 15 height 5
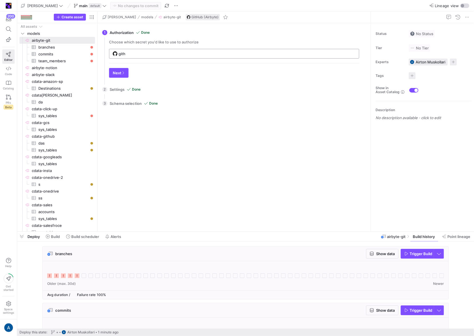
click at [132, 52] on input "gith" at bounding box center [236, 53] width 237 height 5
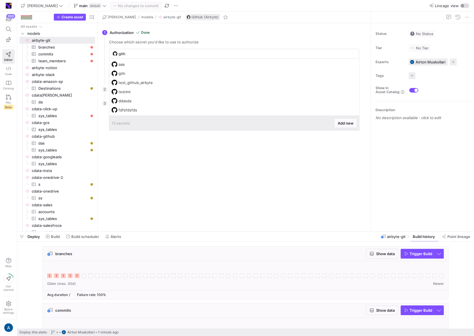
click at [331, 116] on div "13 secrets Add new" at bounding box center [234, 123] width 250 height 15
click at [334, 120] on span at bounding box center [345, 123] width 23 height 9
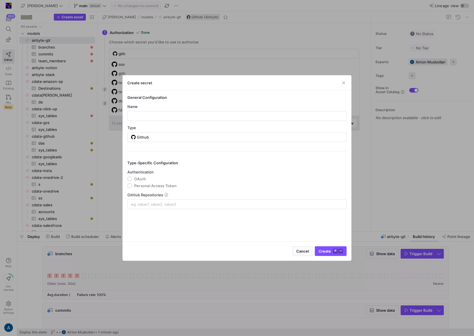
click at [221, 108] on div "Name" at bounding box center [236, 106] width 219 height 5
click at [217, 116] on input "text" at bounding box center [236, 116] width 209 height 5
type input "asdasds"
click at [136, 180] on span "OAuth" at bounding box center [140, 179] width 12 height 5
click at [132, 180] on input "OAuth" at bounding box center [129, 179] width 5 height 5
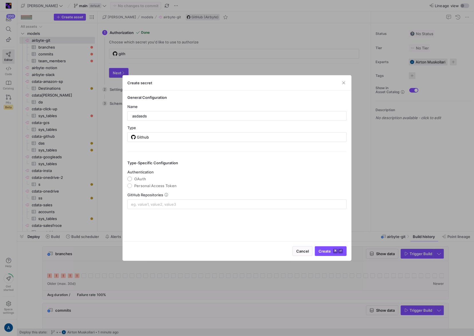
radio input "true"
click at [138, 205] on input at bounding box center [237, 204] width 212 height 5
type input "goes-funky/integrations"
click at [173, 226] on div "General Configuration Name asdasds Type Github Type-Specific Configuration Auth…" at bounding box center [237, 166] width 228 height 151
click at [233, 226] on div "General Configuration Name asdasds Type Github Type-Specific Configuration Auth…" at bounding box center [237, 166] width 228 height 151
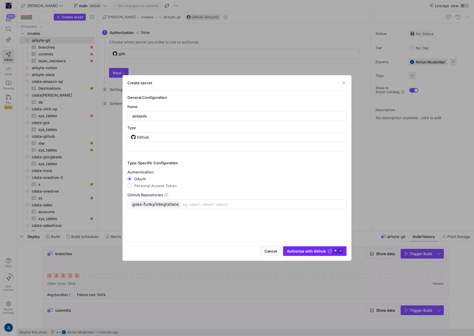
click at [305, 250] on span "Authorize with Github" at bounding box center [306, 251] width 39 height 5
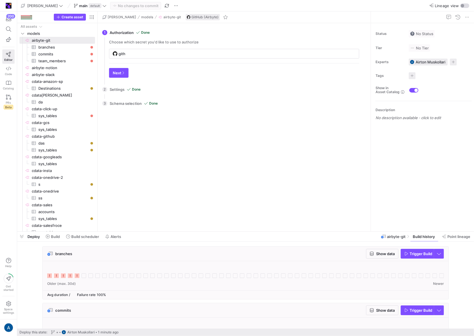
type input "asdasds"
click at [117, 70] on span "button" at bounding box center [118, 72] width 19 height 9
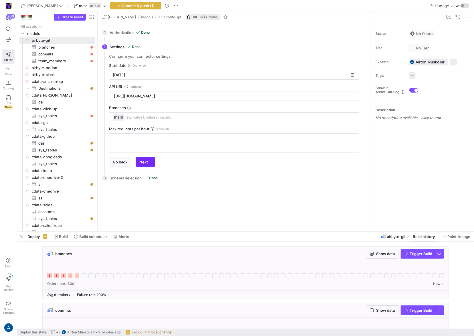
click at [147, 158] on span "button" at bounding box center [145, 162] width 19 height 9
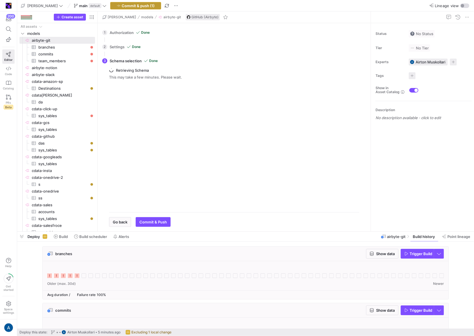
click at [128, 6] on span "Commit & push (1)" at bounding box center [138, 5] width 33 height 5
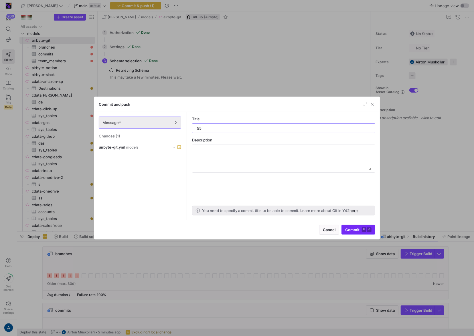
type input "55"
click at [343, 227] on span "submit" at bounding box center [358, 229] width 33 height 9
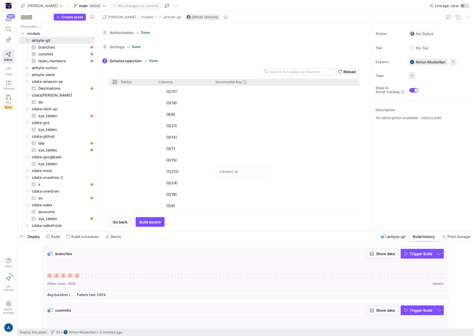
checkbox input "false"
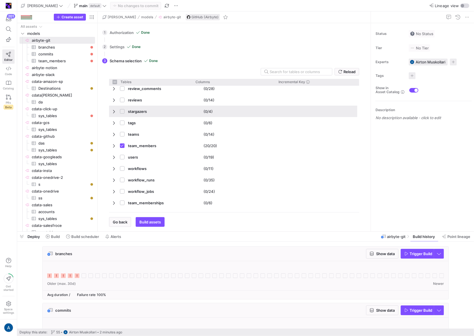
scroll to position [323, 0]
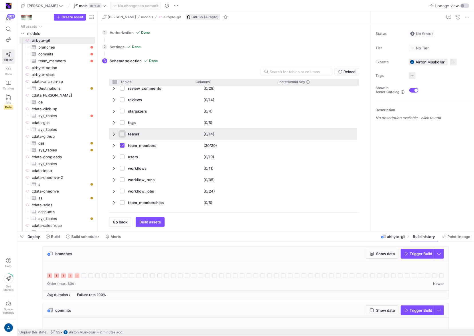
click at [124, 134] on input "Press Space to toggle row selection (unchecked)" at bounding box center [122, 134] width 5 height 5
checkbox input "true"
checkbox input "false"
checkbox input "true"
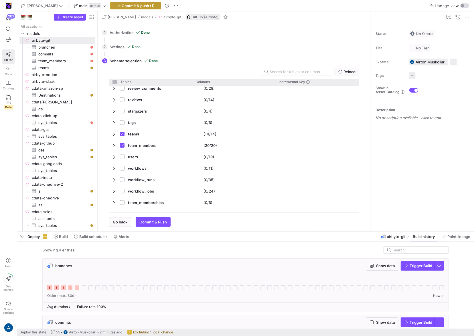
click at [126, 2] on span "button" at bounding box center [135, 5] width 50 height 7
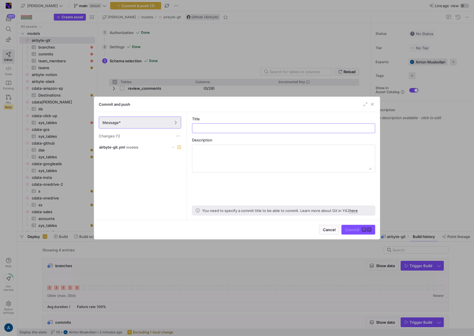
click at [228, 122] on div "Title" at bounding box center [283, 125] width 183 height 17
click at [227, 129] on input "text" at bounding box center [283, 128] width 173 height 5
type input "6"
click at [344, 221] on div "Cancel Commit ⌘ ⏎" at bounding box center [236, 229] width 285 height 19
click at [355, 229] on span "Commit ⌘ ⏎" at bounding box center [358, 230] width 26 height 5
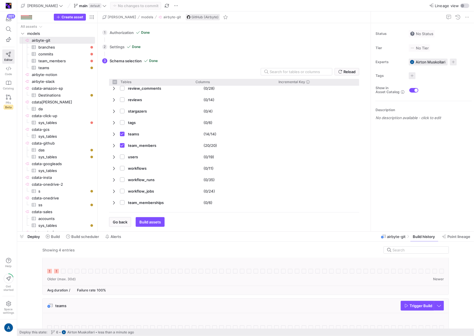
scroll to position [156, 0]
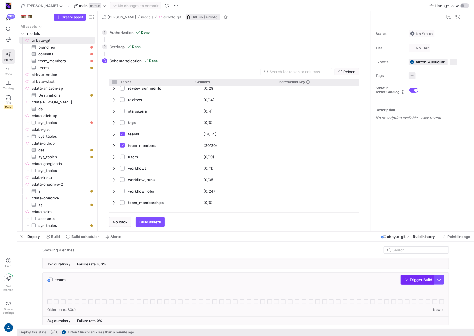
click at [415, 279] on span "Trigger Build" at bounding box center [420, 280] width 23 height 5
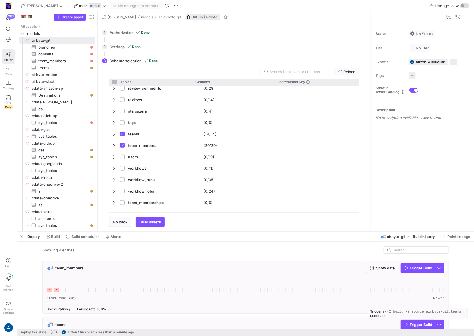
scroll to position [110, 0]
click at [416, 271] on span "Trigger Build" at bounding box center [420, 269] width 23 height 5
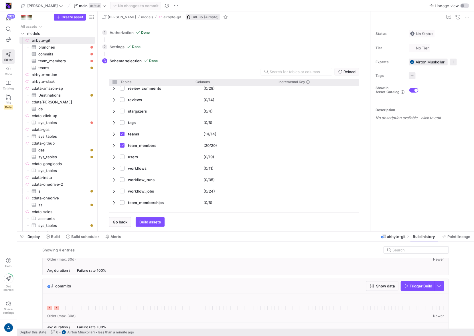
scroll to position [31, 0]
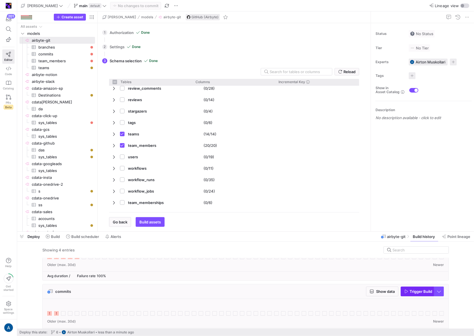
click at [404, 289] on span "button" at bounding box center [417, 291] width 33 height 9
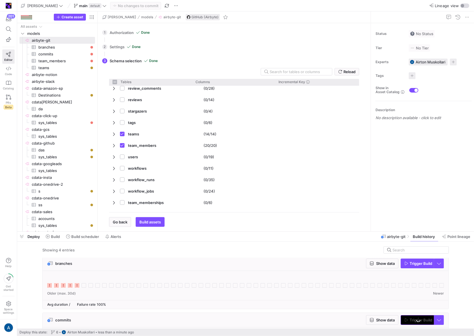
scroll to position [0, 0]
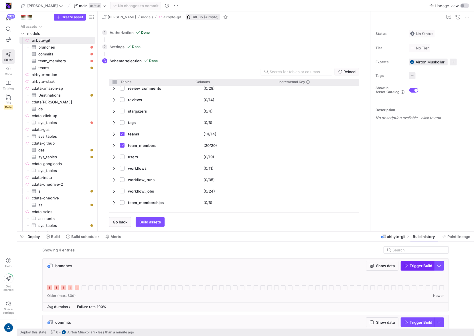
click at [410, 268] on span "Trigger Build" at bounding box center [420, 266] width 23 height 5
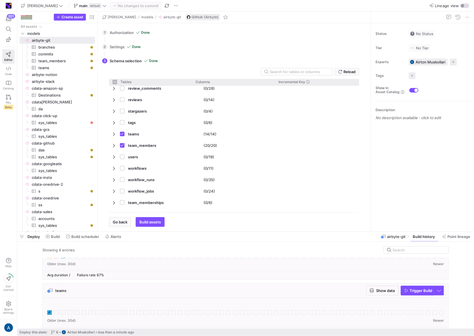
scroll to position [156, 0]
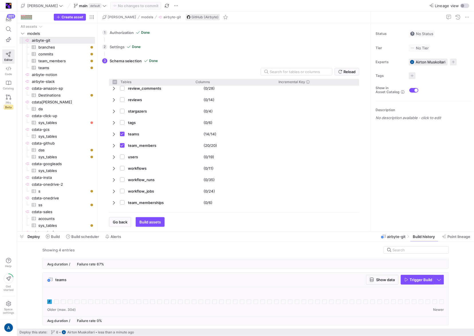
click at [47, 304] on div at bounding box center [245, 299] width 396 height 14
click at [49, 302] on rect at bounding box center [49, 302] width 5 height 5
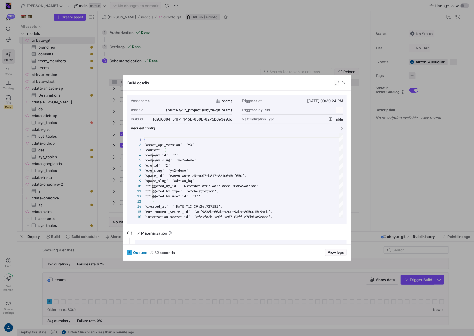
scroll to position [51, 0]
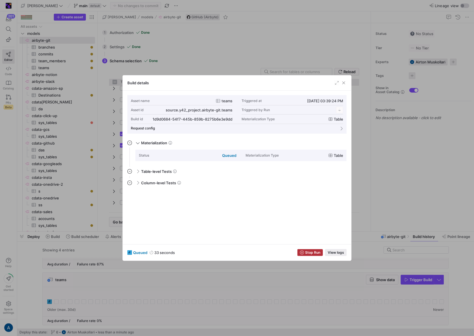
click at [344, 255] on span "button" at bounding box center [335, 253] width 21 height 6
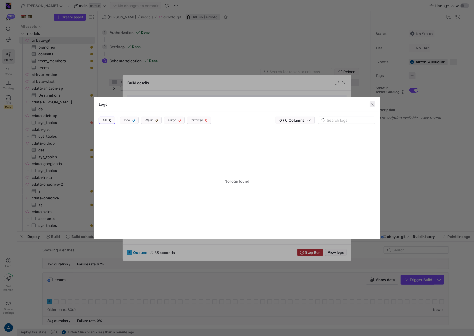
click at [374, 106] on span "button" at bounding box center [372, 105] width 6 height 6
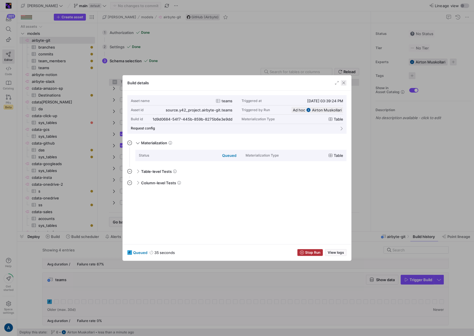
click at [341, 80] on span "button" at bounding box center [344, 83] width 6 height 6
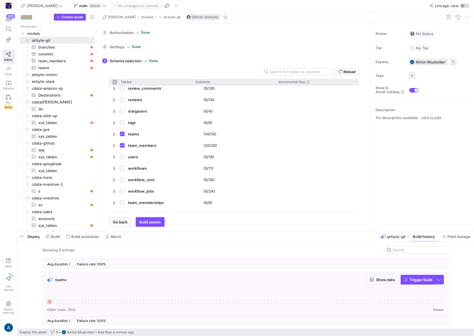
click at [51, 302] on icon at bounding box center [49, 302] width 5 height 5
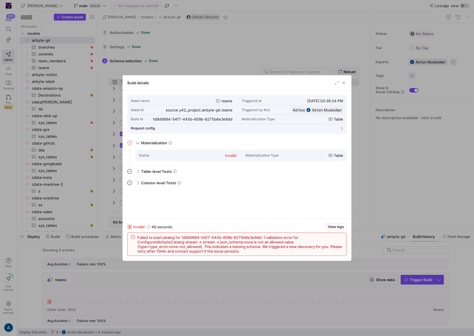
click at [347, 83] on div "Build details" at bounding box center [237, 83] width 228 height 15
click at [346, 82] on span "button" at bounding box center [344, 83] width 6 height 6
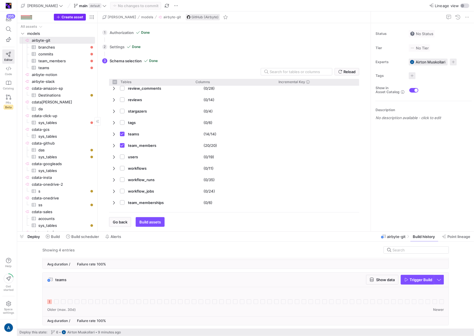
click at [75, 16] on span "Create asset" at bounding box center [72, 17] width 22 height 4
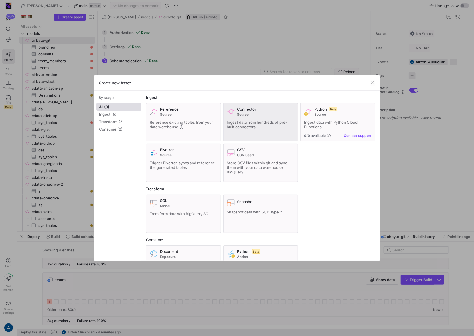
click at [246, 108] on span "Connector" at bounding box center [246, 109] width 19 height 5
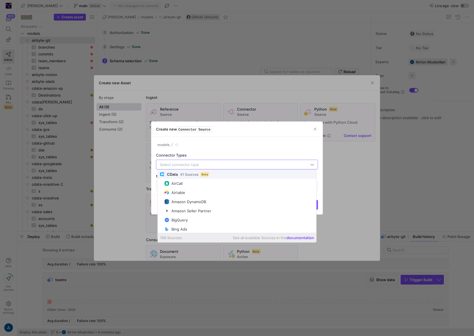
type input "s"
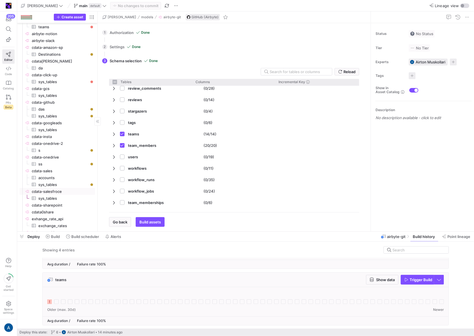
scroll to position [41, 0]
click at [58, 211] on span "cdata0share​​​​​​​​" at bounding box center [63, 212] width 62 height 7
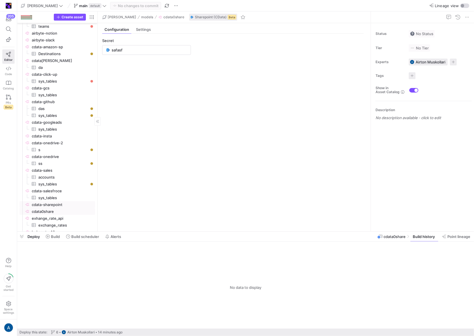
click at [61, 205] on span "cdata-sharepoint​​​​​​​​" at bounding box center [63, 205] width 62 height 7
click at [118, 46] on div at bounding box center [146, 49] width 81 height 9
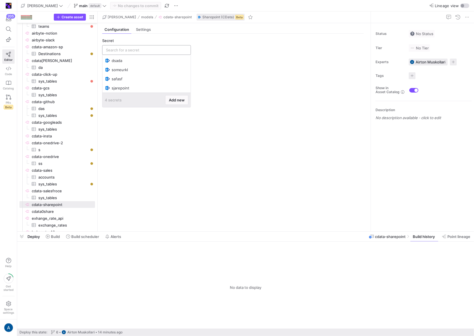
click at [119, 48] on input "text" at bounding box center [146, 50] width 81 height 5
click at [182, 101] on span "Add new" at bounding box center [177, 100] width 16 height 5
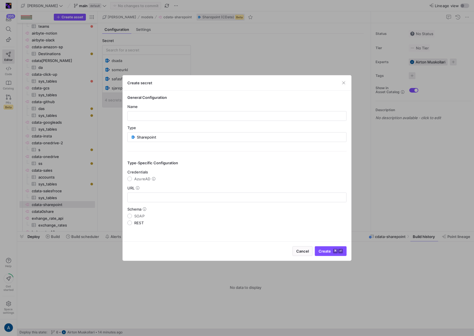
click at [193, 107] on div "Name" at bounding box center [236, 106] width 219 height 5
click at [187, 119] on div at bounding box center [236, 116] width 209 height 9
type input "sharp"
click at [146, 178] on span "AzureAD" at bounding box center [142, 179] width 16 height 5
click at [132, 178] on input "AzureAD" at bounding box center [129, 179] width 5 height 5
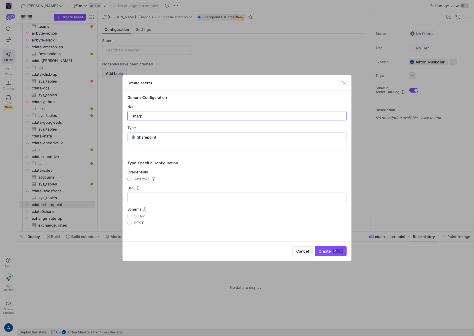
radio input "true"
click at [143, 195] on input "text" at bounding box center [236, 197] width 209 height 5
paste input "mail-integrations@y42integrations.onmicrosoft.com"
click at [133, 197] on input "mail-integrations@y42integrations.onmicrosoft.com" at bounding box center [236, 197] width 209 height 5
type input "mail-integrations@y42integrations.onmicrosoft.com"
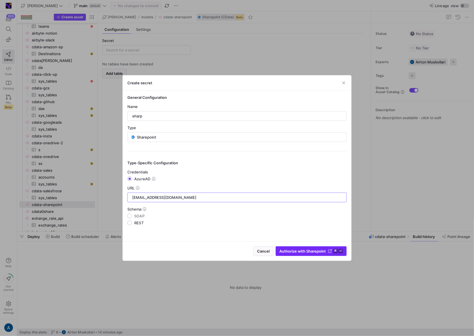
click at [291, 256] on button "Authorize with Sharepoint ⌘ ⏎" at bounding box center [310, 252] width 71 height 10
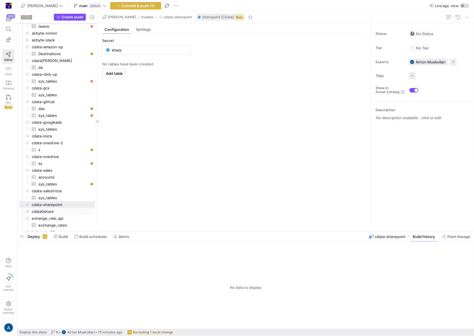
click at [59, 212] on span "cdata0share​​​​​​​​" at bounding box center [63, 212] width 62 height 7
click at [60, 203] on span "cdata-sharepoint​​​​​​​​" at bounding box center [63, 205] width 62 height 7
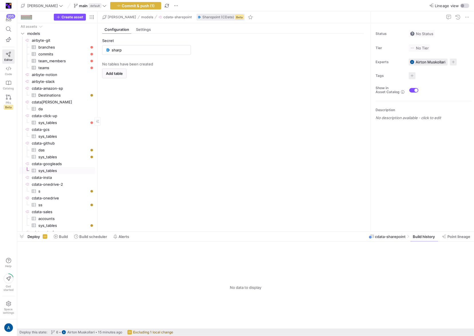
scroll to position [10, 0]
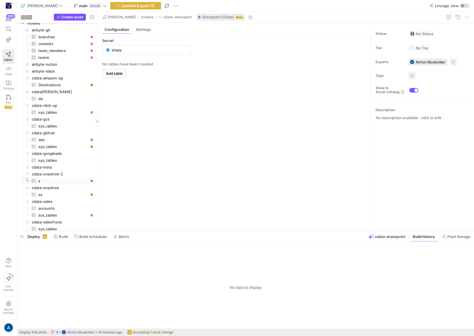
click at [63, 174] on span "cdata-onedrive-2​​​​​​​​" at bounding box center [63, 174] width 62 height 7
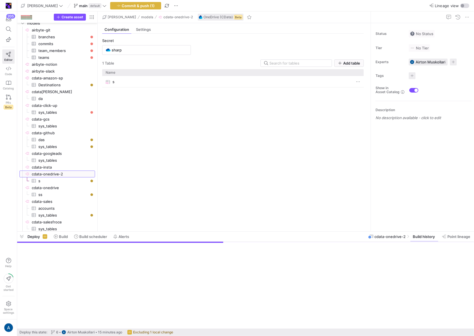
type input "sadsad"
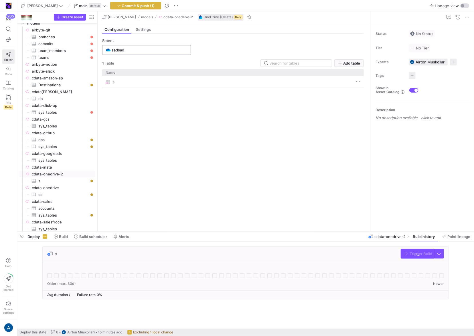
click at [134, 53] on div "sadsad" at bounding box center [150, 49] width 76 height 9
click at [177, 71] on span "Add new" at bounding box center [177, 72] width 16 height 5
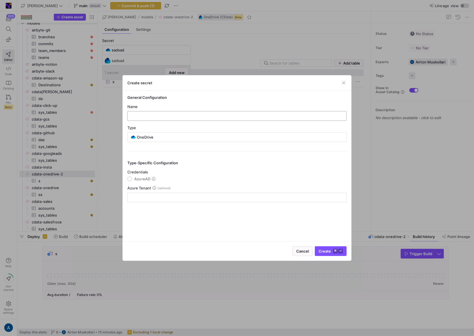
click at [259, 118] on input "text" at bounding box center [236, 116] width 209 height 5
type input "sss"
click at [165, 187] on div "Azure Tenant" at bounding box center [236, 188] width 219 height 5
click at [138, 180] on span "AzureAD" at bounding box center [142, 179] width 16 height 5
click at [132, 180] on input "AzureAD" at bounding box center [129, 179] width 5 height 5
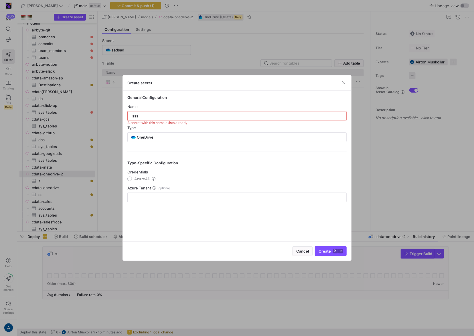
radio input "true"
click at [168, 111] on div "sss" at bounding box center [236, 116] width 219 height 10
click at [167, 116] on input "sss" at bounding box center [236, 116] width 209 height 5
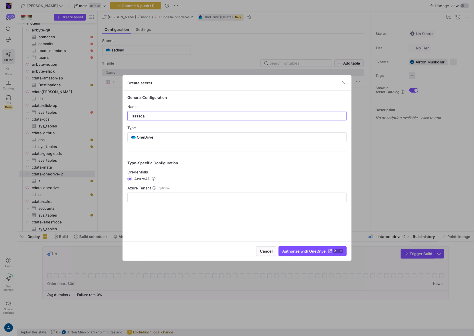
type input "ssssda"
click at [156, 187] on y42-icon at bounding box center [154, 188] width 4 height 4
click at [155, 195] on input "text" at bounding box center [236, 197] width 209 height 5
click at [152, 188] on icon at bounding box center [153, 187] width 3 height 3
click at [155, 188] on icon at bounding box center [153, 187] width 3 height 3
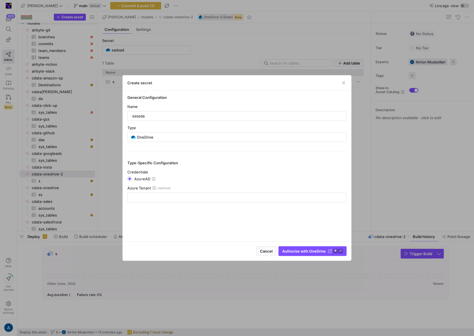
click at [152, 186] on y42-icon at bounding box center [154, 188] width 4 height 4
click at [157, 189] on div "Azure Tenant" at bounding box center [236, 188] width 219 height 5
click at [154, 187] on icon at bounding box center [153, 187] width 3 height 3
click at [303, 251] on span "Authorize with OneDrive" at bounding box center [303, 251] width 43 height 5
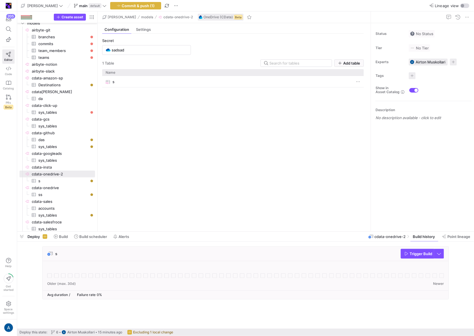
type input "ssssda"
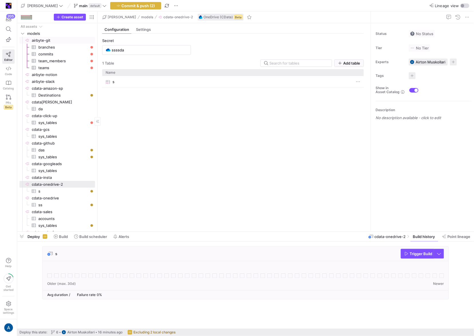
click at [47, 40] on span "airbyte-git​​​​​​​​" at bounding box center [63, 40] width 62 height 7
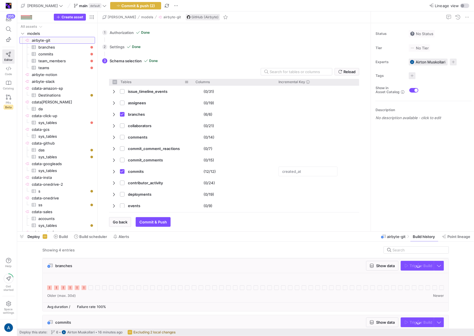
checkbox input "false"
click at [122, 4] on span "Commit & push (2)" at bounding box center [138, 5] width 33 height 5
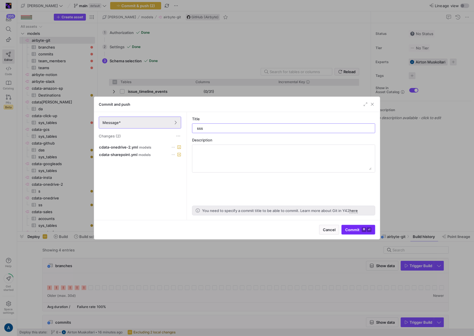
type input "sss"
click at [355, 230] on span "Commit ⌘ ⏎" at bounding box center [358, 230] width 26 height 5
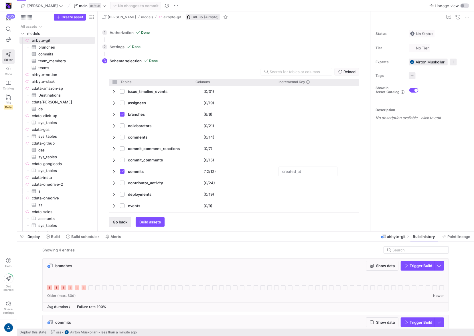
click at [130, 218] on span "button" at bounding box center [119, 222] width 21 height 9
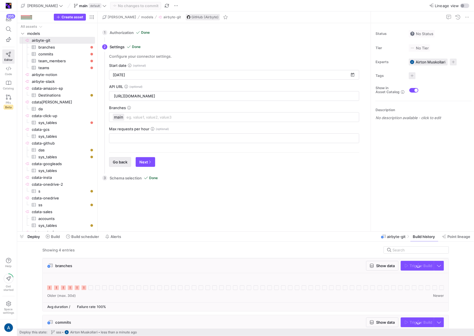
click at [120, 164] on span "Go back" at bounding box center [120, 162] width 15 height 5
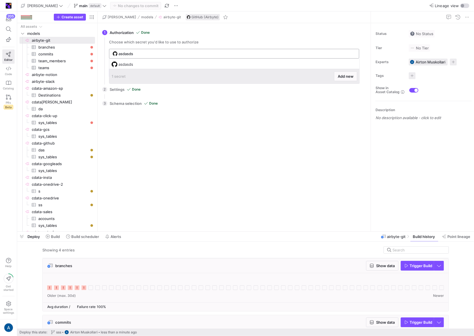
click at [132, 55] on input "asdasds" at bounding box center [236, 53] width 237 height 5
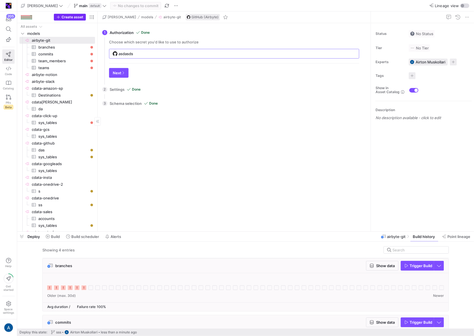
click at [68, 17] on span "Create asset" at bounding box center [72, 17] width 22 height 4
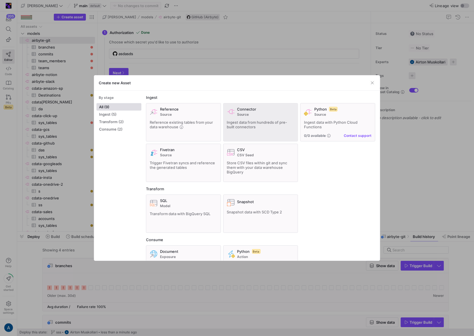
click at [247, 122] on span "Ingest data from hundreds of pre-built connectors" at bounding box center [257, 124] width 60 height 9
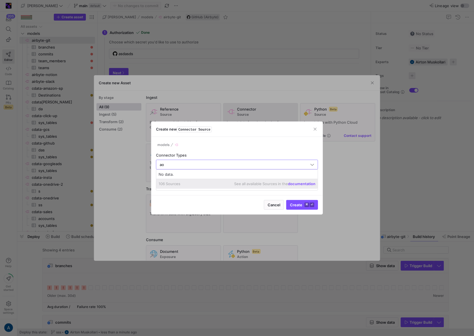
type input "a"
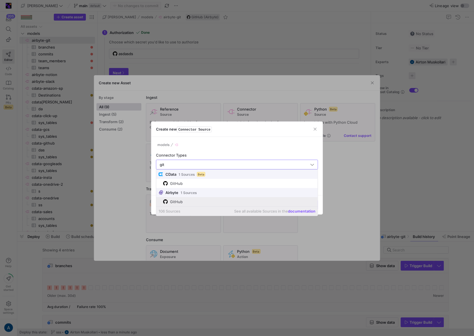
click at [202, 200] on span "GitHub" at bounding box center [239, 202] width 152 height 5
type input "GitHub"
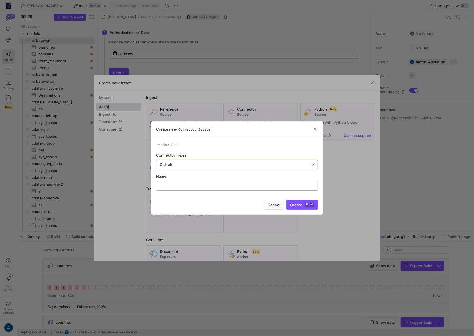
click at [193, 186] on input "text" at bounding box center [237, 186] width 152 height 5
type input "airbyte0g"
click at [286, 200] on button "Create ⌘ ⏎" at bounding box center [302, 205] width 32 height 10
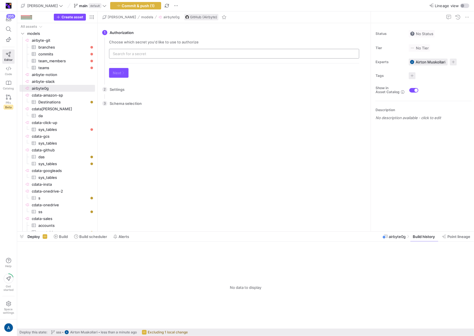
click at [138, 55] on input "text" at bounding box center [234, 53] width 243 height 5
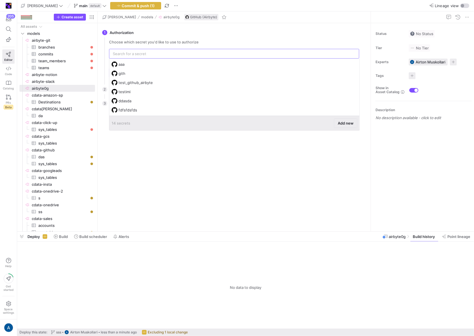
click at [343, 124] on span "Add new" at bounding box center [346, 123] width 16 height 5
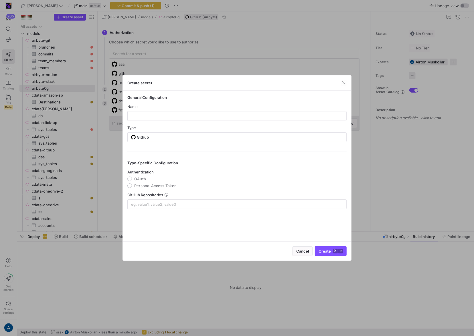
click at [192, 105] on div "Name" at bounding box center [236, 106] width 219 height 5
click at [190, 112] on div at bounding box center [236, 116] width 209 height 9
type input "worknow"
click at [140, 190] on y42-json-schema-form-fields "Authentication OAuth Personal Access Token GitHub Repositories" at bounding box center [236, 189] width 219 height 39
click at [140, 179] on span "OAuth" at bounding box center [140, 179] width 12 height 5
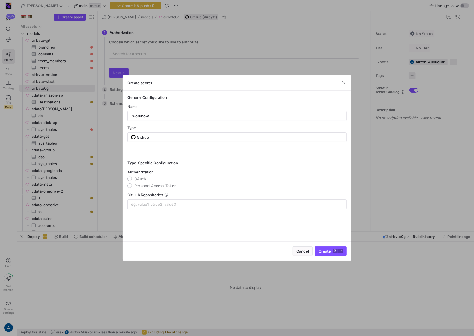
click at [132, 179] on input "OAuth" at bounding box center [129, 179] width 5 height 5
radio input "true"
click at [150, 207] on div at bounding box center [237, 204] width 212 height 9
type input "goes-fu"
click at [191, 214] on div "General Configuration Name worknow Type Github Type-Specific Configuration Auth…" at bounding box center [237, 166] width 228 height 151
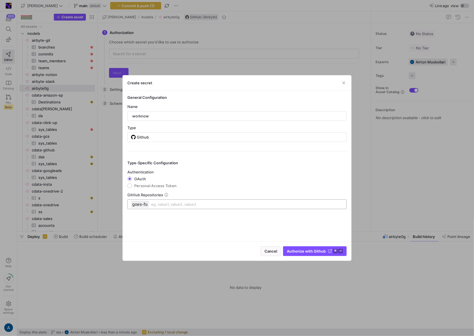
click at [152, 203] on input at bounding box center [247, 204] width 192 height 7
click at [146, 203] on icon "button" at bounding box center [146, 205] width 4 height 4
click at [165, 207] on input at bounding box center [237, 204] width 212 height 5
type input "g"
type input "goes-funky/integrations"
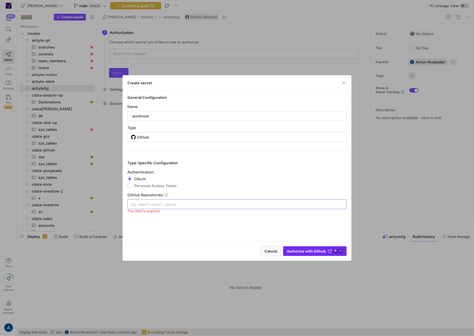
click at [303, 253] on span "Authorize with Github" at bounding box center [306, 251] width 39 height 5
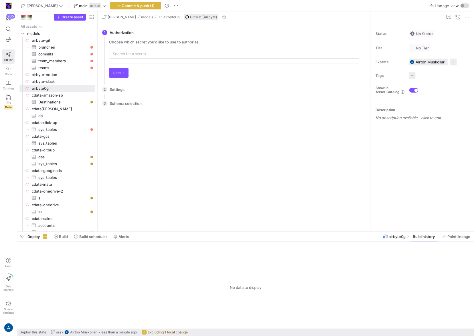
type input "worknow"
click at [122, 76] on span "button" at bounding box center [118, 72] width 19 height 9
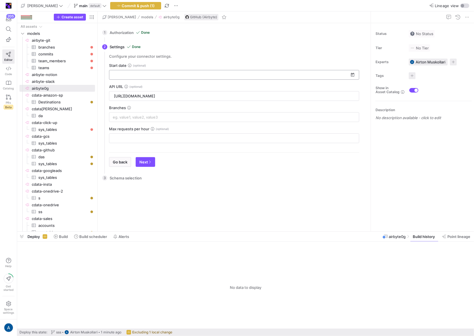
click at [123, 74] on input at bounding box center [231, 75] width 236 height 5
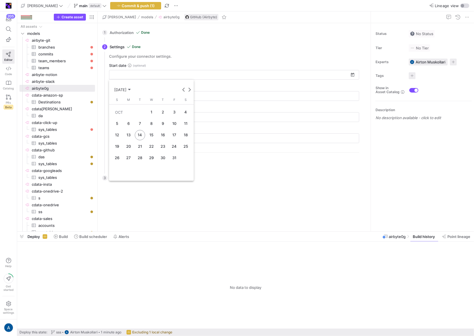
click at [150, 108] on span "1" at bounding box center [151, 112] width 10 height 10
type input "[DATE]"
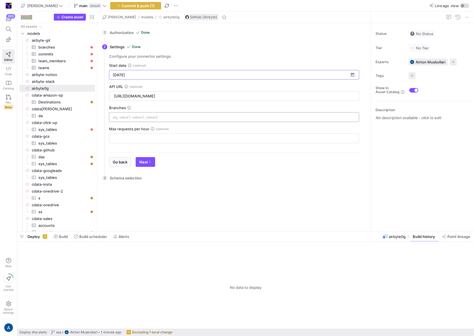
click at [132, 118] on input at bounding box center [234, 117] width 243 height 5
type input "a"
type input "main"
click at [176, 199] on div "Retrieving Schema This may take a few minutes. Please wait. All 0 Info 0 Warn 0…" at bounding box center [233, 206] width 259 height 42
click at [145, 158] on span "button" at bounding box center [145, 162] width 19 height 9
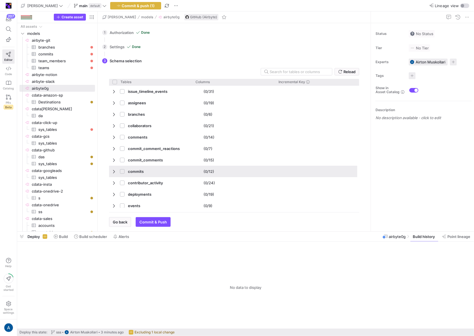
click at [124, 171] on span "Press SPACE to select this row." at bounding box center [124, 171] width 8 height 11
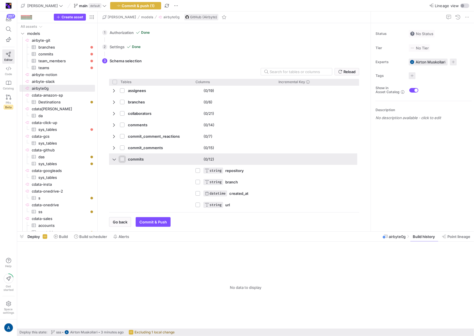
click at [123, 158] on input "Press Space to toggle row selection (unchecked)" at bounding box center [122, 159] width 5 height 5
checkbox input "true"
checkbox input "false"
checkbox input "true"
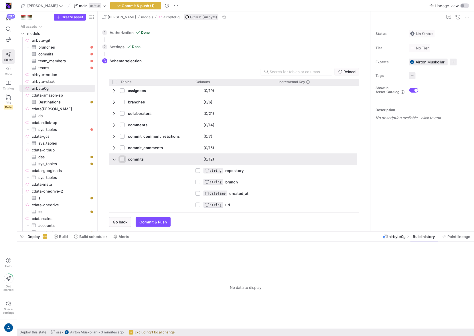
checkbox input "true"
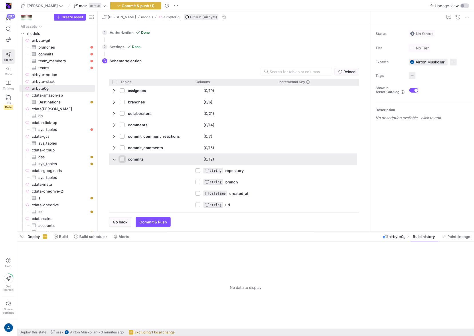
checkbox input "true"
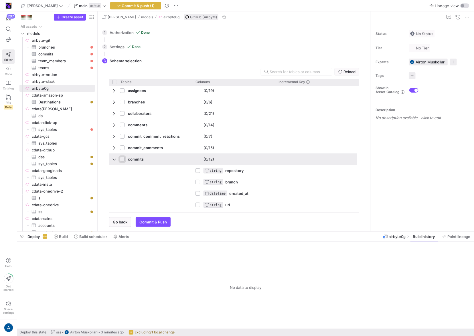
checkbox input "true"
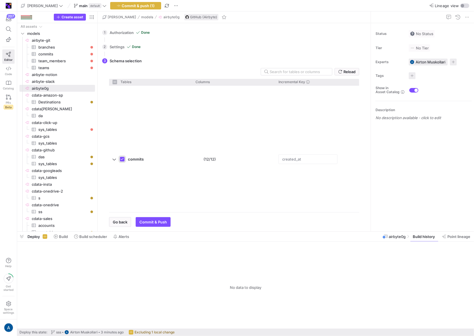
scroll to position [461, 0]
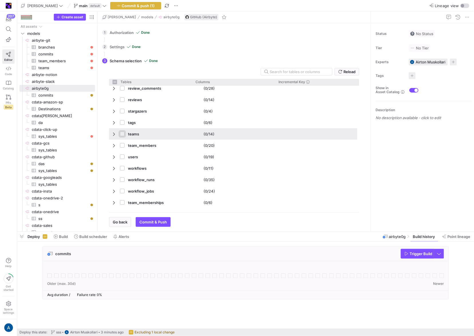
click at [122, 134] on input "Press Space to toggle row selection (unchecked)" at bounding box center [122, 134] width 5 height 5
checkbox input "true"
checkbox input "false"
checkbox input "true"
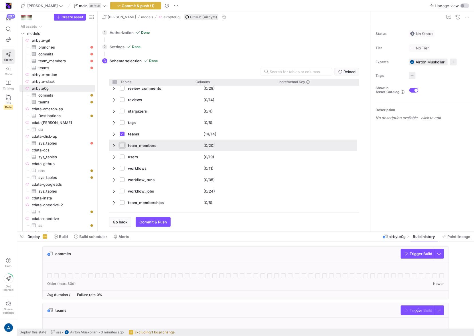
click at [123, 144] on input "Press Space to toggle row selection (unchecked)" at bounding box center [122, 145] width 5 height 5
checkbox input "true"
checkbox input "false"
checkbox input "true"
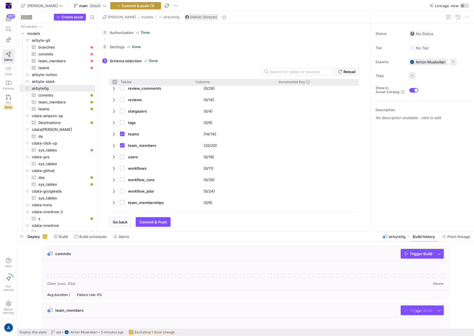
click at [122, 7] on span "Commit & push (1)" at bounding box center [138, 5] width 33 height 5
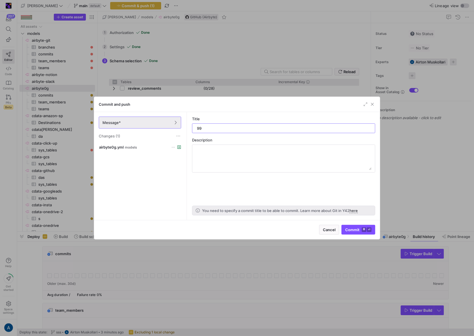
type input "99"
click at [346, 227] on span "submit" at bounding box center [358, 229] width 33 height 9
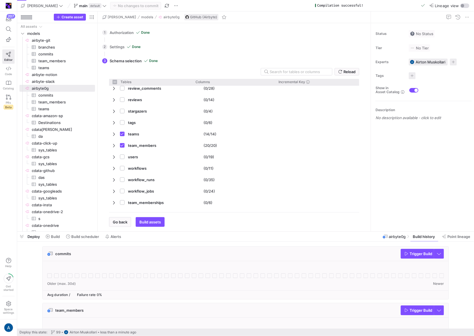
drag, startPoint x: 342, startPoint y: 223, endPoint x: 255, endPoint y: 273, distance: 100.2
click at [306, 250] on as-split "adrian bq main default No changes to commit Compilation successful! Lineage vie…" at bounding box center [245, 168] width 456 height 336
click at [255, 271] on div at bounding box center [245, 273] width 396 height 14
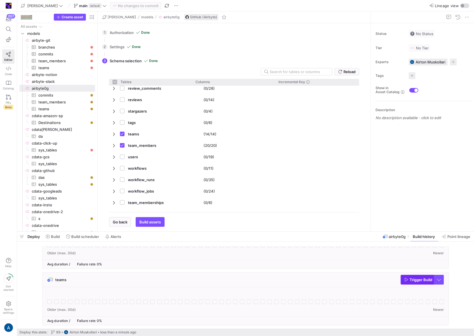
click at [414, 281] on span "Trigger Build" at bounding box center [420, 280] width 23 height 5
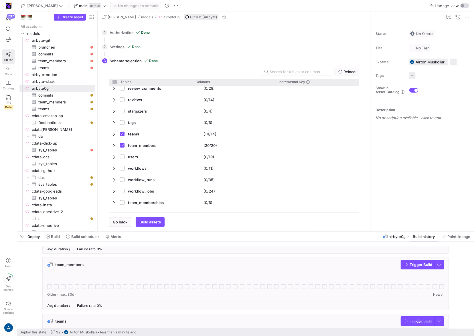
scroll to position [43, 0]
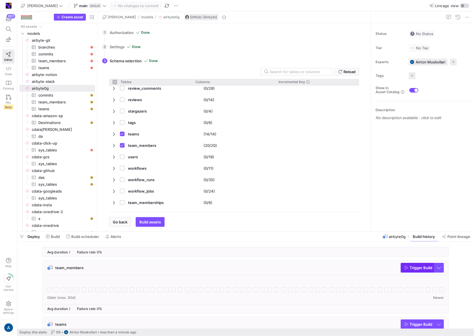
click at [410, 273] on span "button" at bounding box center [417, 267] width 33 height 9
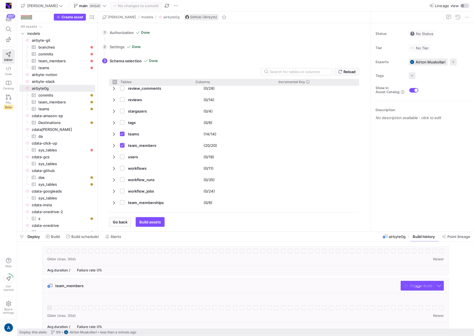
scroll to position [0, 0]
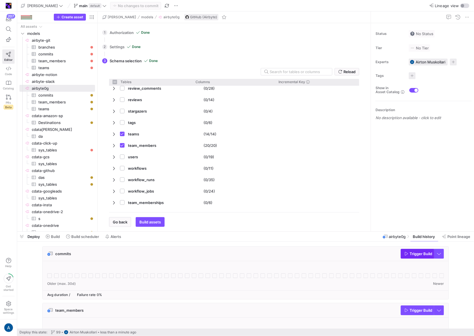
click at [408, 257] on span "button" at bounding box center [417, 253] width 33 height 9
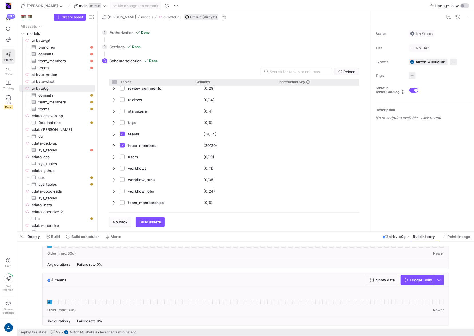
scroll to position [87, 0]
click at [47, 301] on icon at bounding box center [49, 302] width 5 height 5
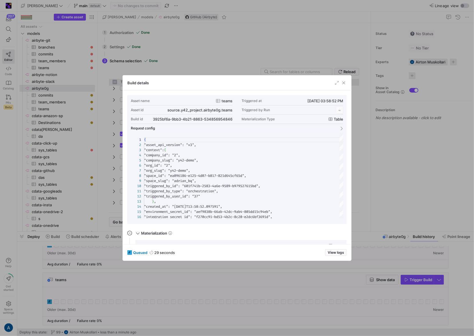
scroll to position [51, 0]
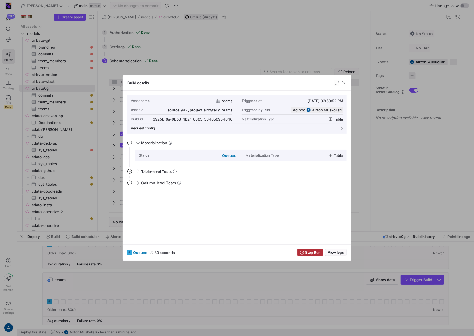
click at [362, 219] on div at bounding box center [237, 168] width 474 height 336
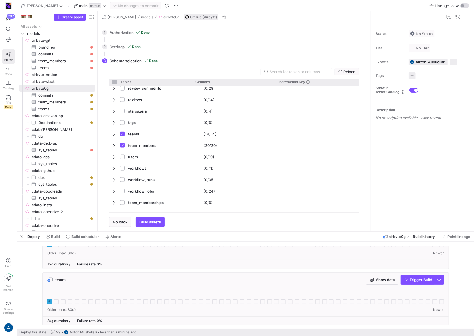
click at [48, 303] on icon at bounding box center [49, 302] width 5 height 5
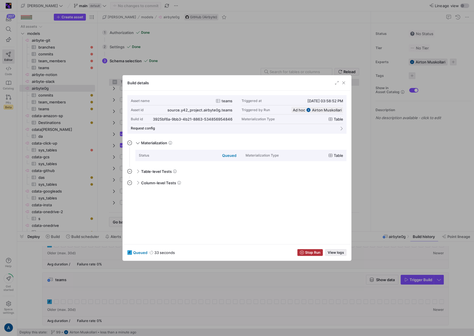
click at [335, 253] on span "View logs" at bounding box center [336, 253] width 16 height 4
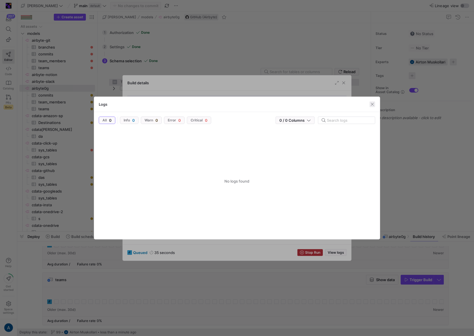
click at [373, 106] on span "button" at bounding box center [372, 105] width 6 height 6
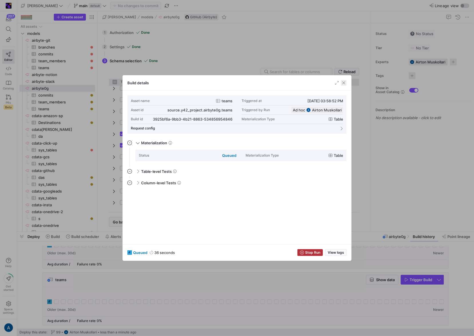
click at [346, 83] on span "button" at bounding box center [344, 83] width 6 height 6
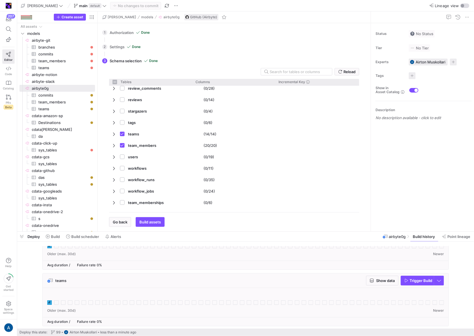
scroll to position [87, 0]
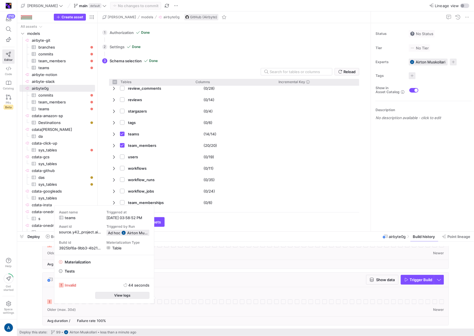
click at [113, 294] on span "button" at bounding box center [123, 296] width 54 height 6
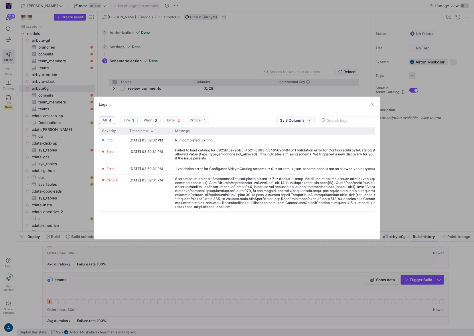
click at [163, 8] on div at bounding box center [237, 168] width 474 height 336
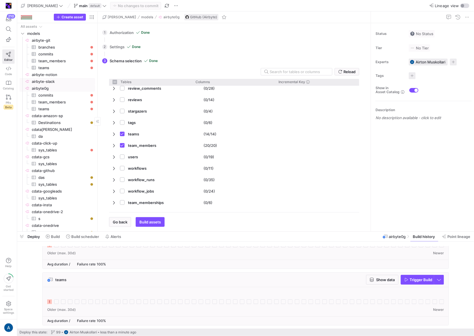
click at [43, 86] on span "airbyte0g​​​​​​​​" at bounding box center [63, 88] width 62 height 7
click at [124, 223] on span "Go back" at bounding box center [120, 222] width 15 height 5
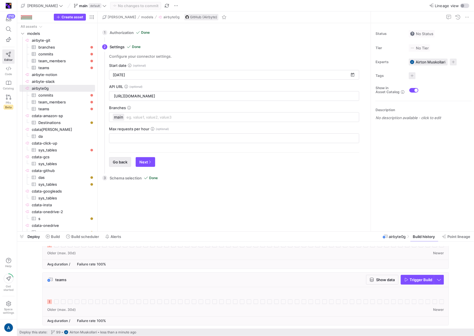
click at [117, 161] on span "Go back" at bounding box center [120, 162] width 15 height 5
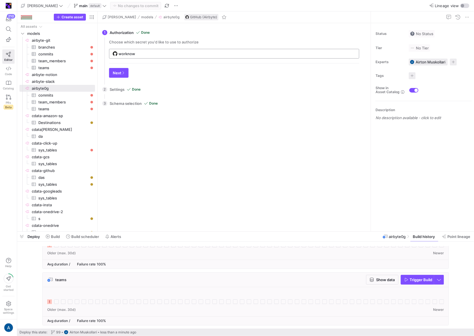
click at [173, 51] on div "worknow" at bounding box center [236, 53] width 237 height 9
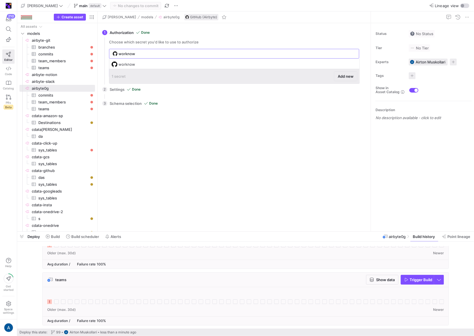
click at [340, 74] on span "Add new" at bounding box center [346, 76] width 16 height 5
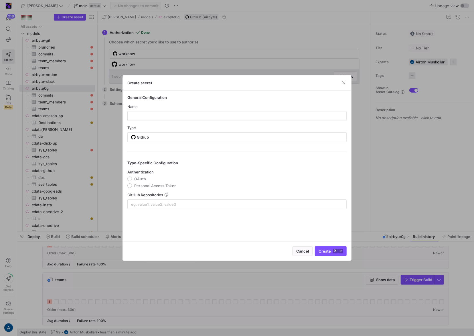
click at [406, 173] on div at bounding box center [237, 168] width 474 height 336
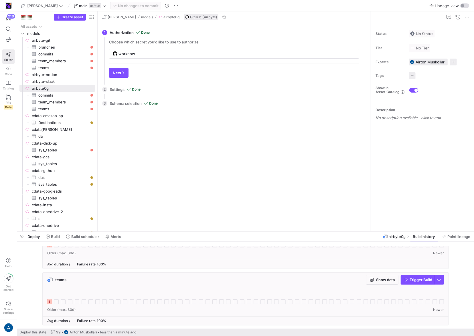
click at [195, 203] on div "Reload Tables Drag here to set column labels Tables Columns to" at bounding box center [233, 168] width 259 height 117
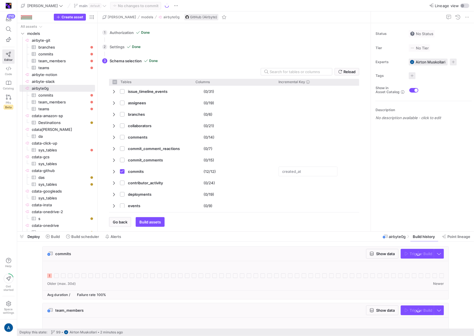
checkbox input "false"
click at [123, 223] on span "Go back" at bounding box center [120, 222] width 15 height 5
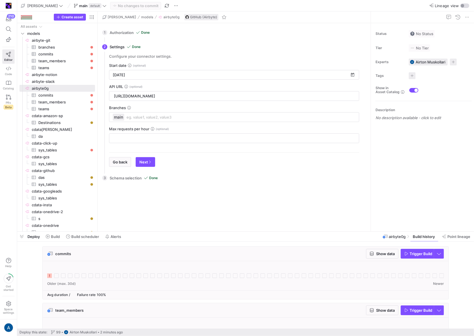
click at [117, 167] on div "Configure your connector settings. Start date [DATE] API URL [URL][DOMAIN_NAME]…" at bounding box center [233, 113] width 259 height 118
click at [118, 163] on span "Go back" at bounding box center [120, 162] width 15 height 5
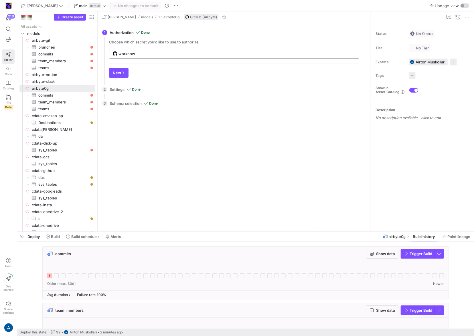
click at [156, 56] on input "worknow" at bounding box center [236, 53] width 237 height 5
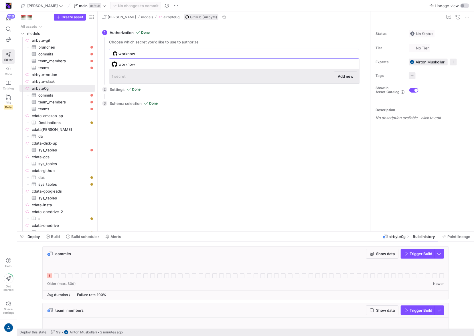
click at [352, 78] on span "Add new" at bounding box center [346, 76] width 16 height 5
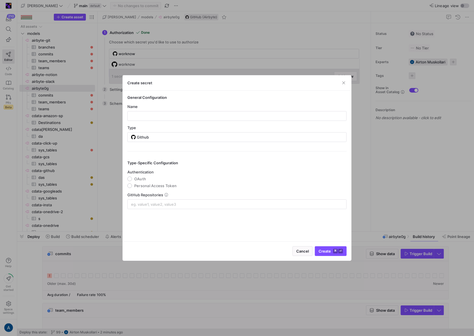
click at [143, 179] on span "OAuth" at bounding box center [140, 179] width 12 height 5
click at [132, 179] on input "OAuth" at bounding box center [129, 179] width 5 height 5
radio input "true"
click at [148, 204] on input at bounding box center [237, 204] width 212 height 5
type input "g"
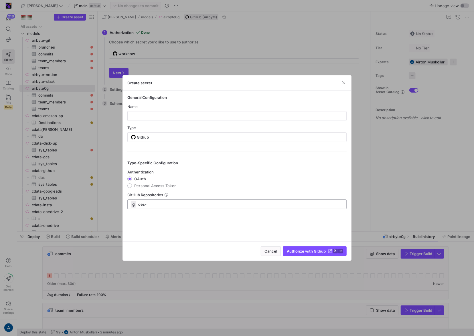
type input "oes"
